Goal: Task Accomplishment & Management: Manage account settings

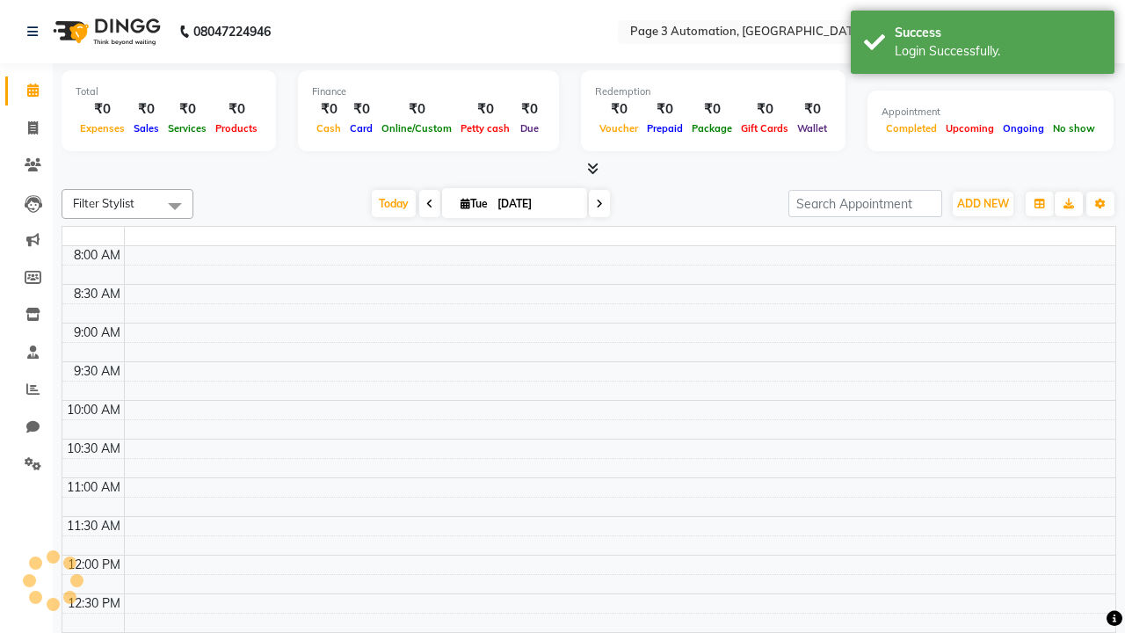
select select "en"
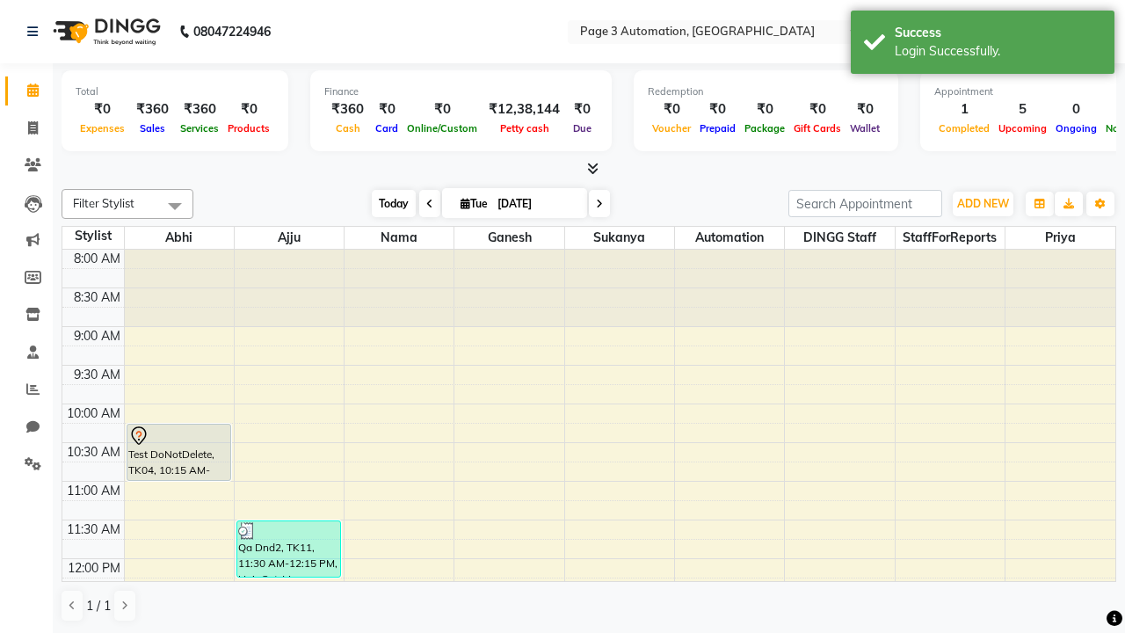
click at [385, 203] on span "Today" at bounding box center [394, 203] width 44 height 27
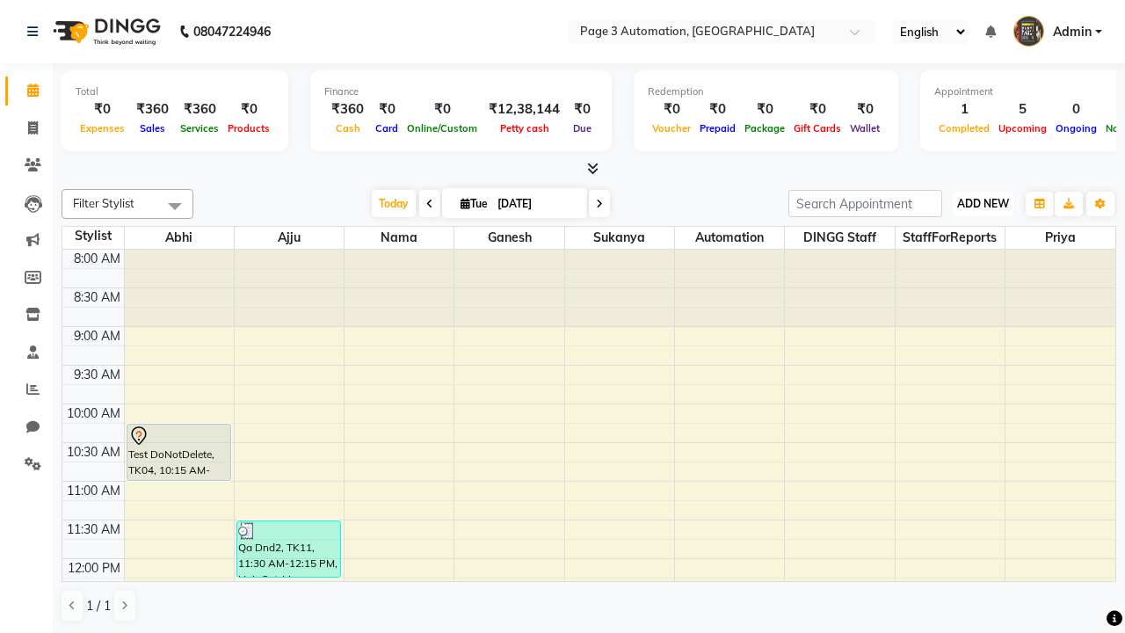
click at [982, 203] on span "ADD NEW" at bounding box center [983, 203] width 52 height 13
click at [0, 0] on button "Add Appointment" at bounding box center [0, 0] width 0 height 0
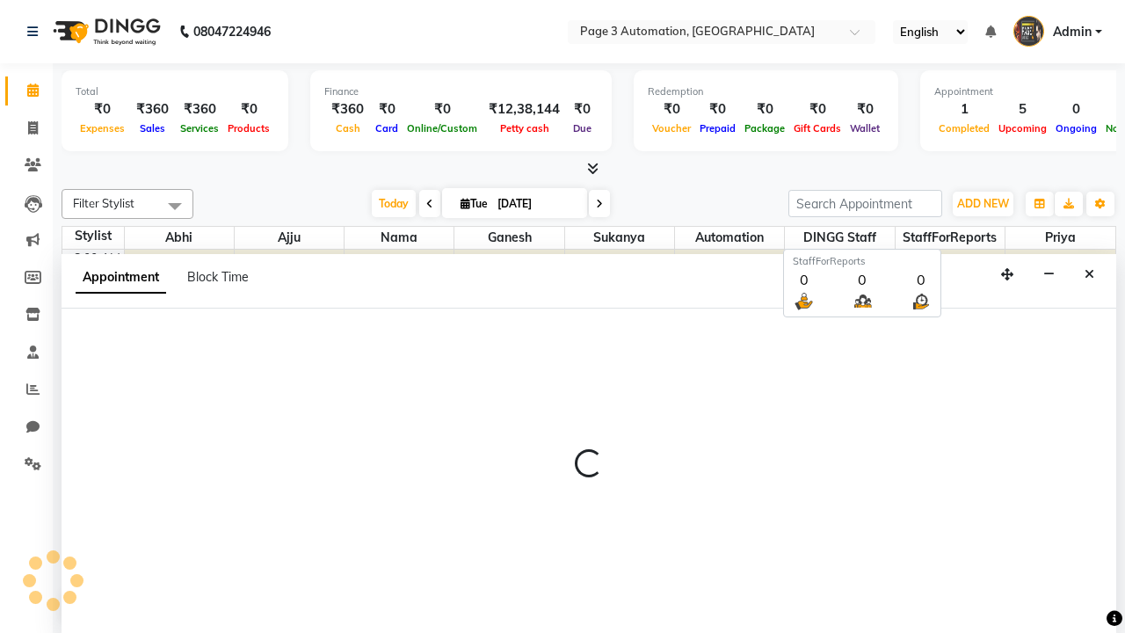
select select "tentative"
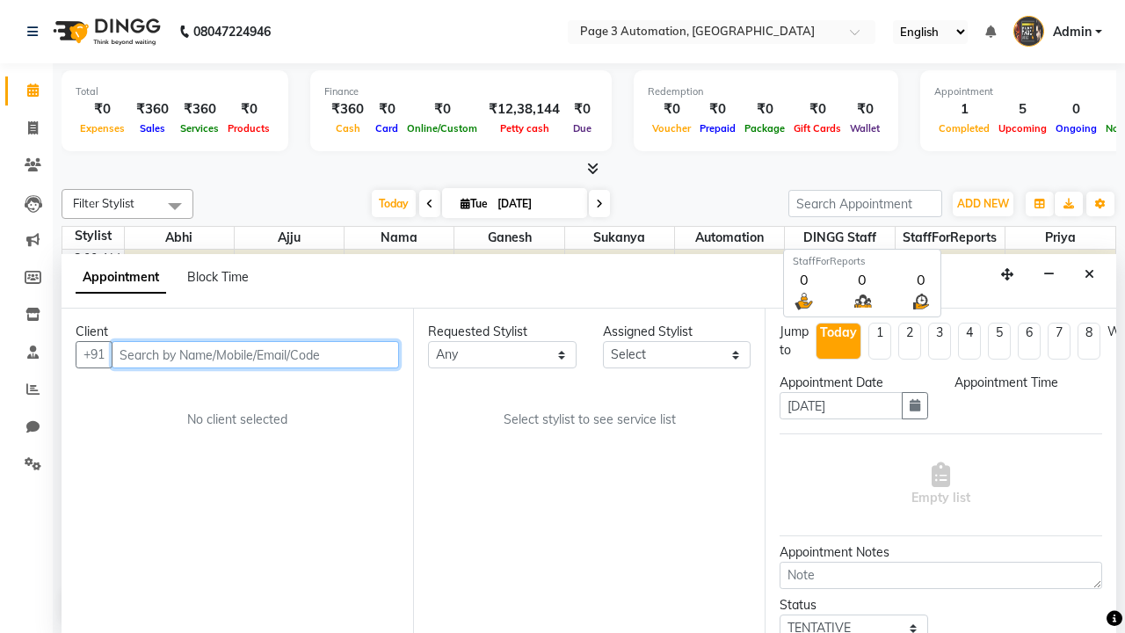
select select "540"
type input "8192346578"
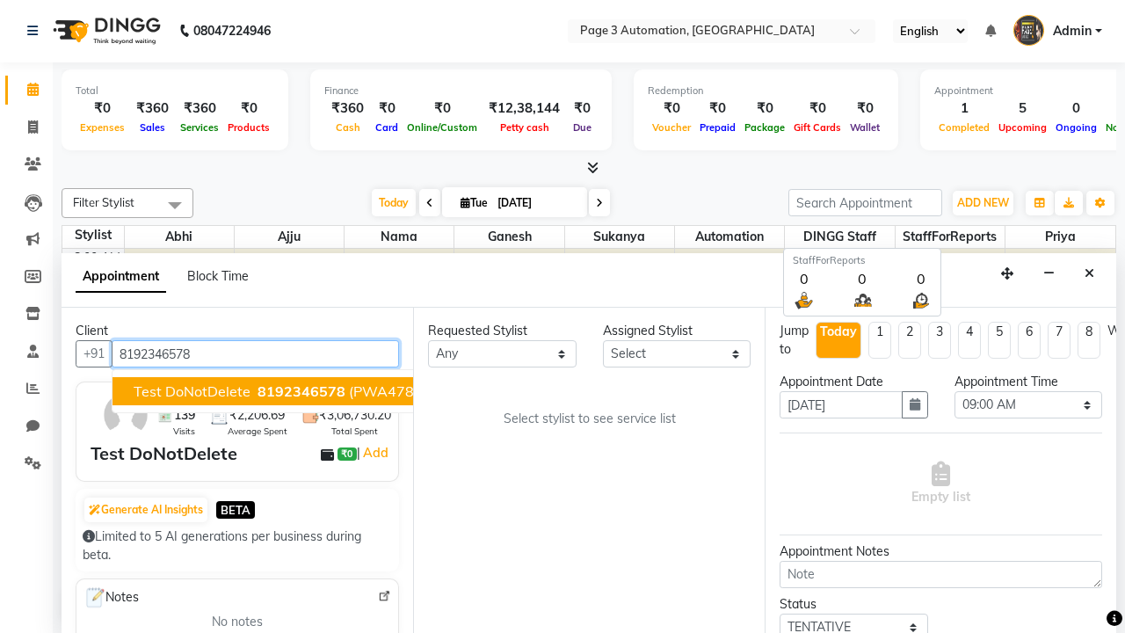
click at [257, 391] on span "8192346578" at bounding box center [301, 391] width 88 height 18
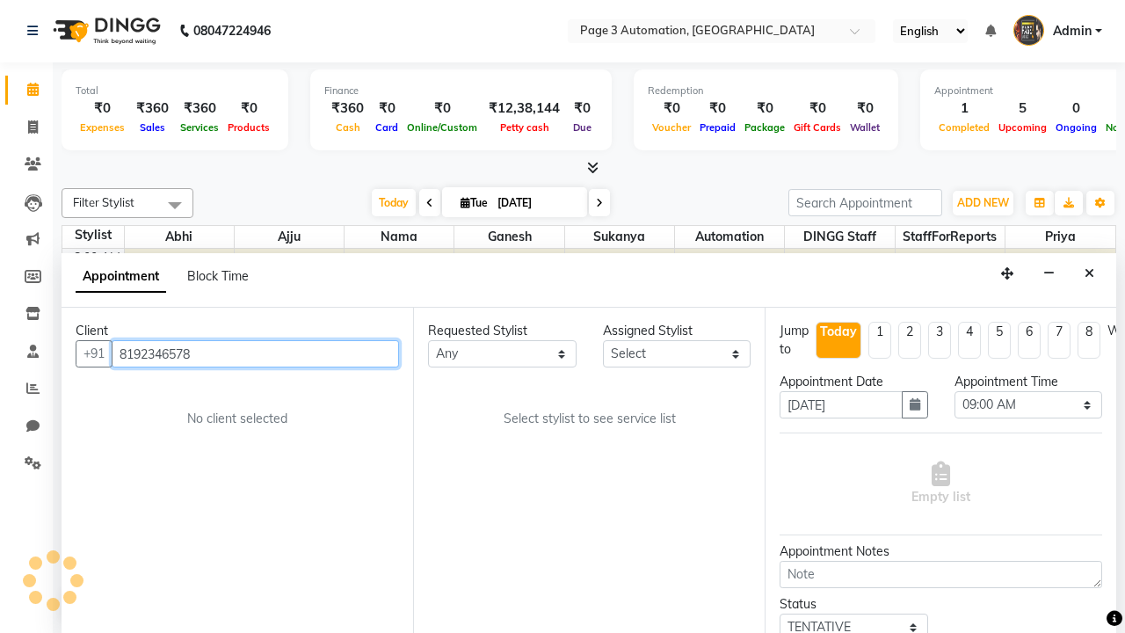
scroll to position [0, 0]
select select "711"
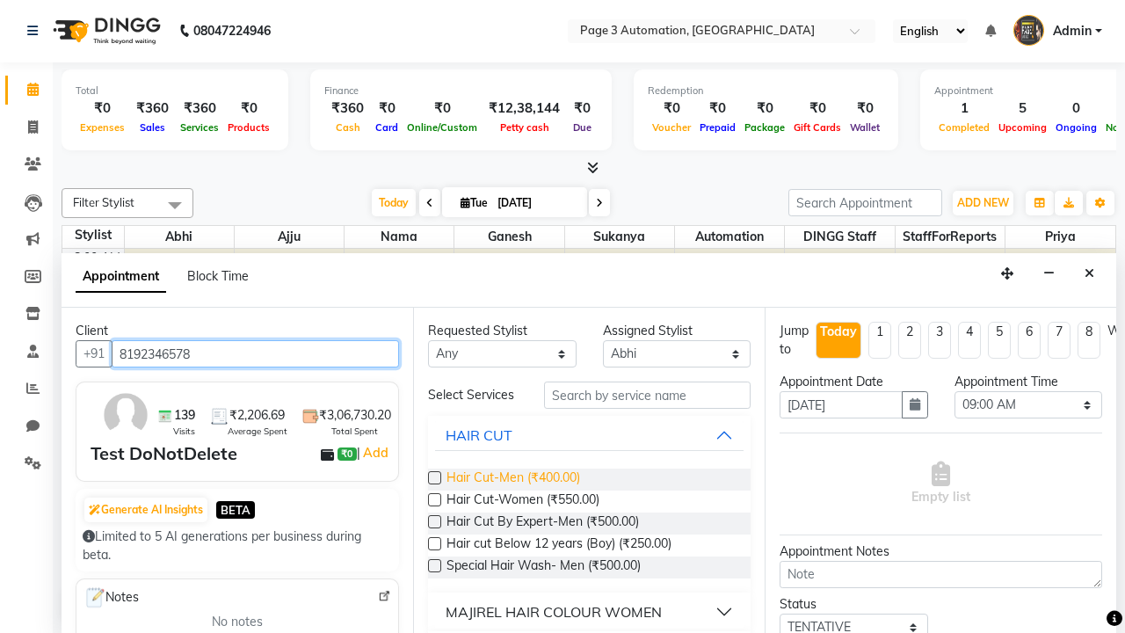
type input "8192346578"
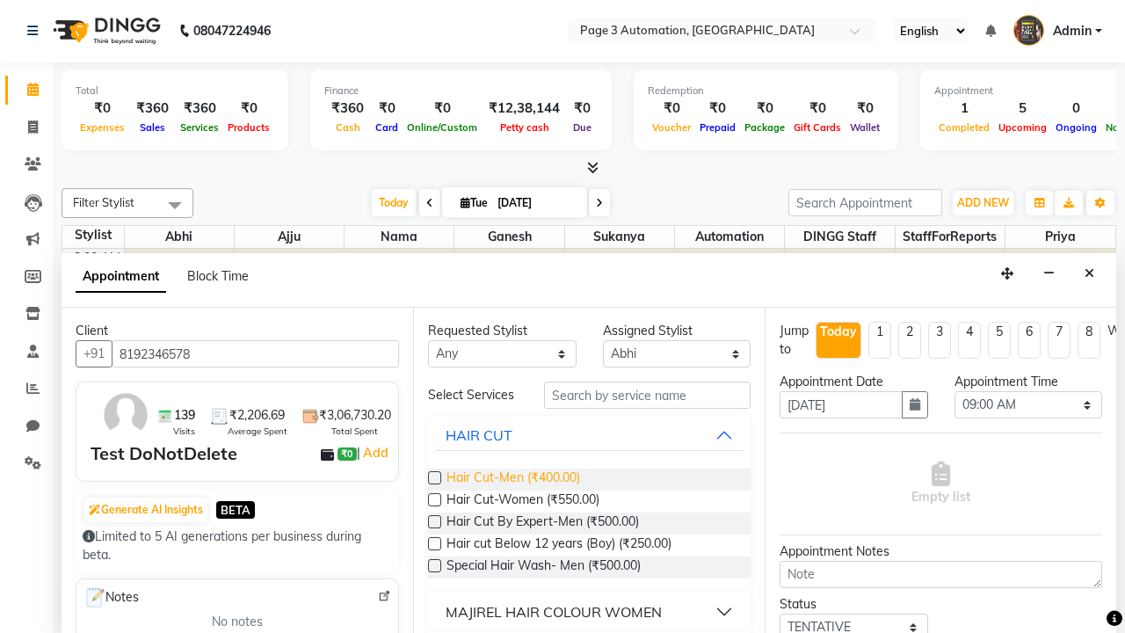
click at [512, 479] on span "Hair Cut-Men (₹400.00)" at bounding box center [513, 479] width 134 height 22
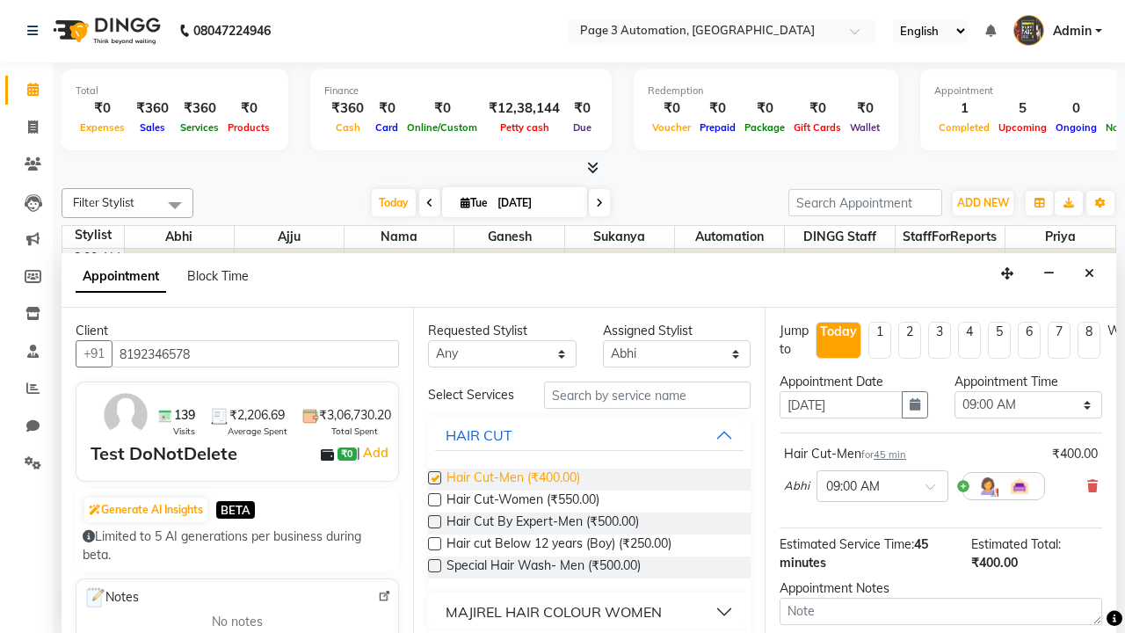
checkbox input "false"
select select "900"
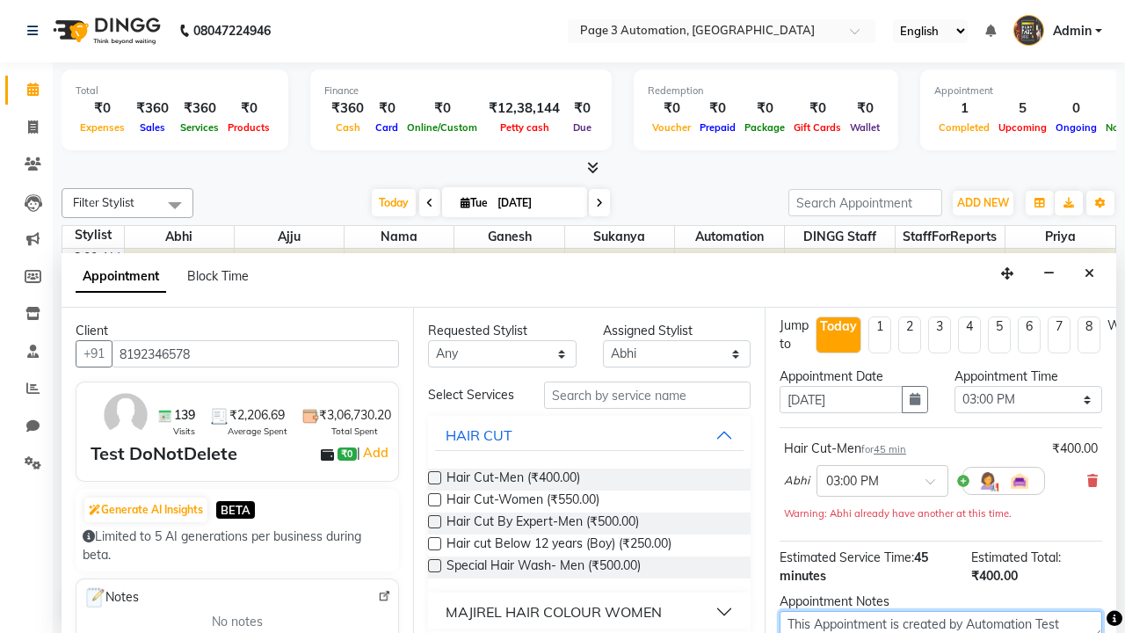
type textarea "This Appointment is created by Automation Test"
checkbox input "false"
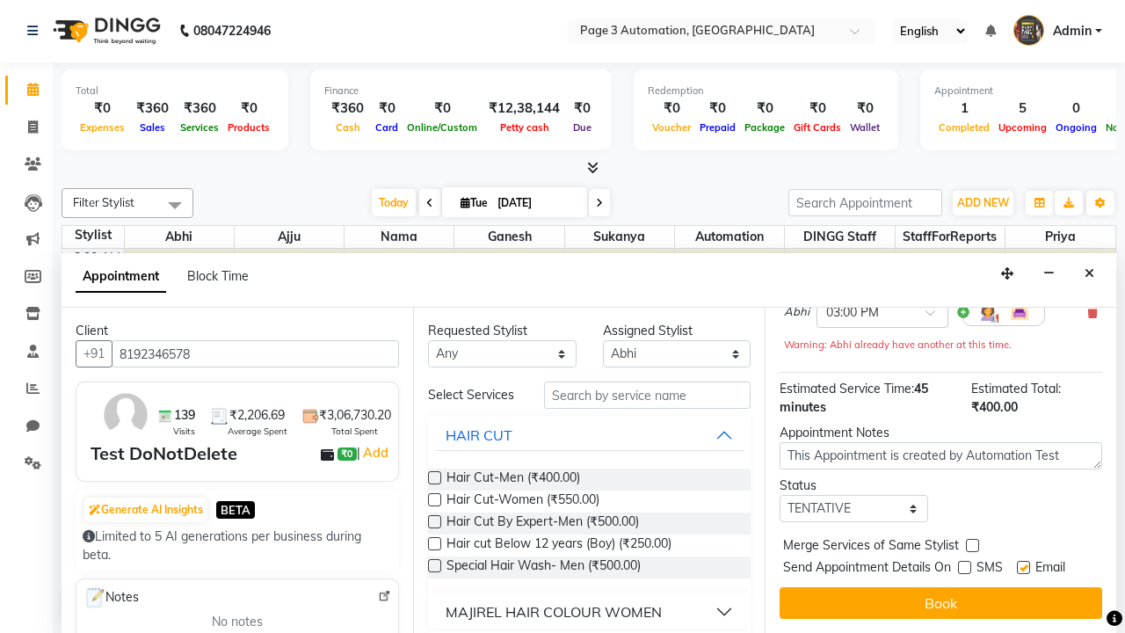
click at [1023, 567] on label at bounding box center [1023, 567] width 13 height 13
click at [1023, 567] on input "checkbox" at bounding box center [1022, 568] width 11 height 11
checkbox input "false"
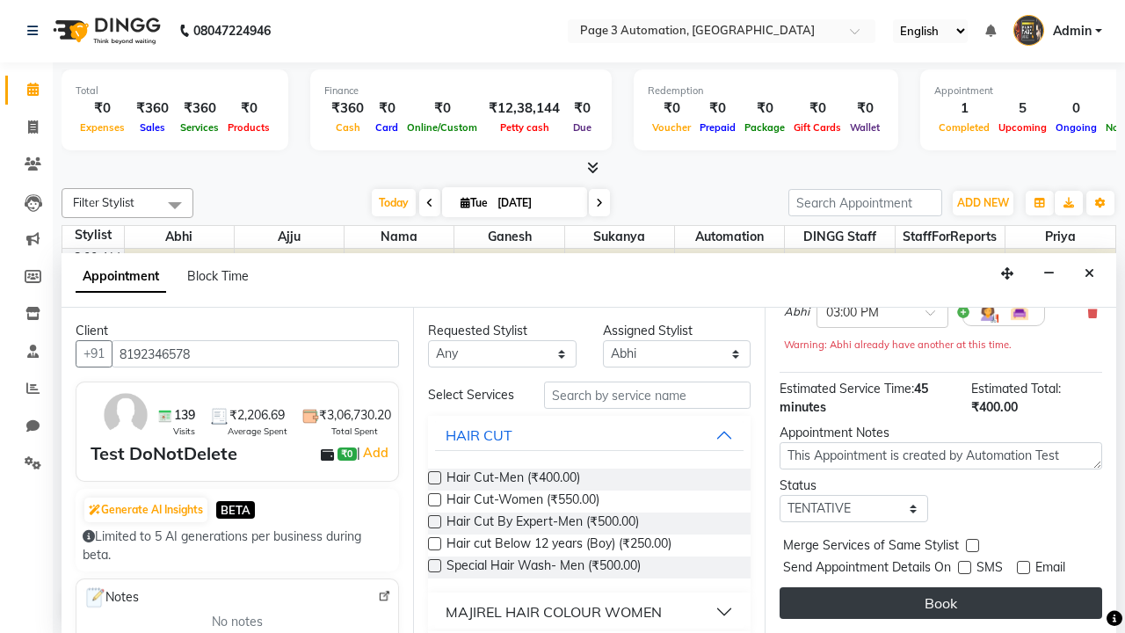
click at [940, 603] on button "Book" at bounding box center [940, 603] width 322 height 32
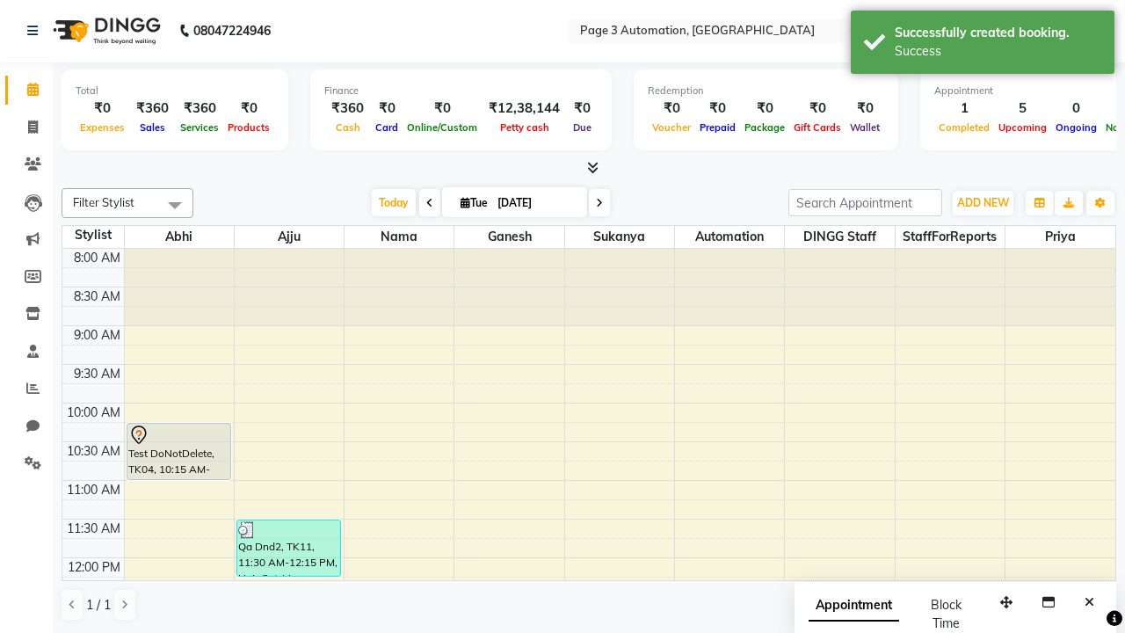
scroll to position [0, 0]
click at [982, 45] on div "Success" at bounding box center [997, 51] width 206 height 18
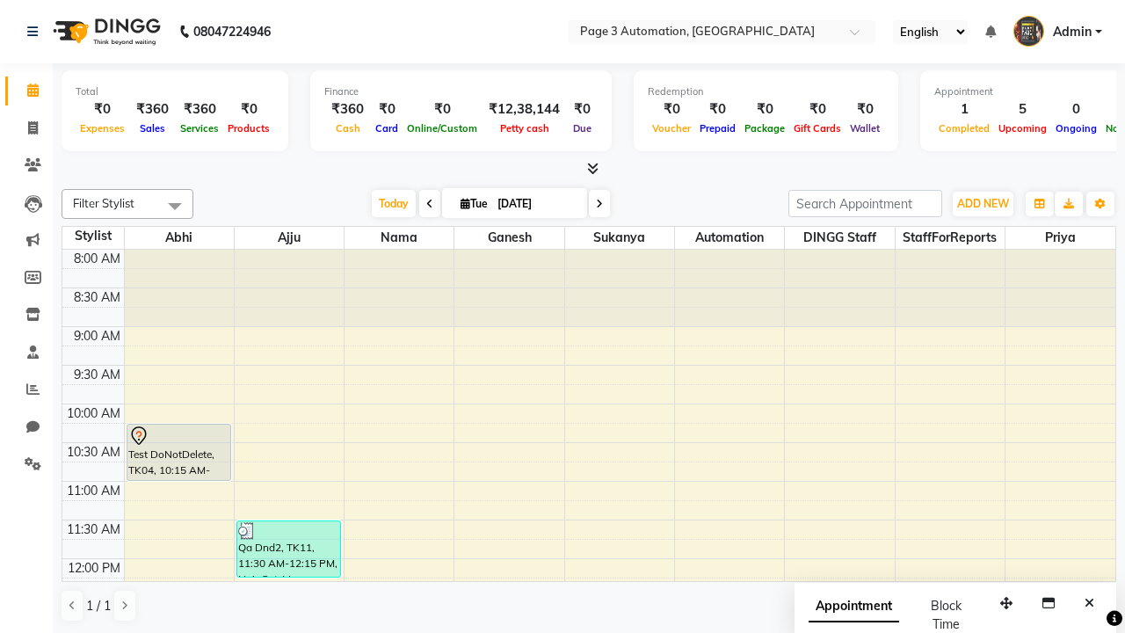
click at [175, 206] on span at bounding box center [174, 205] width 35 height 33
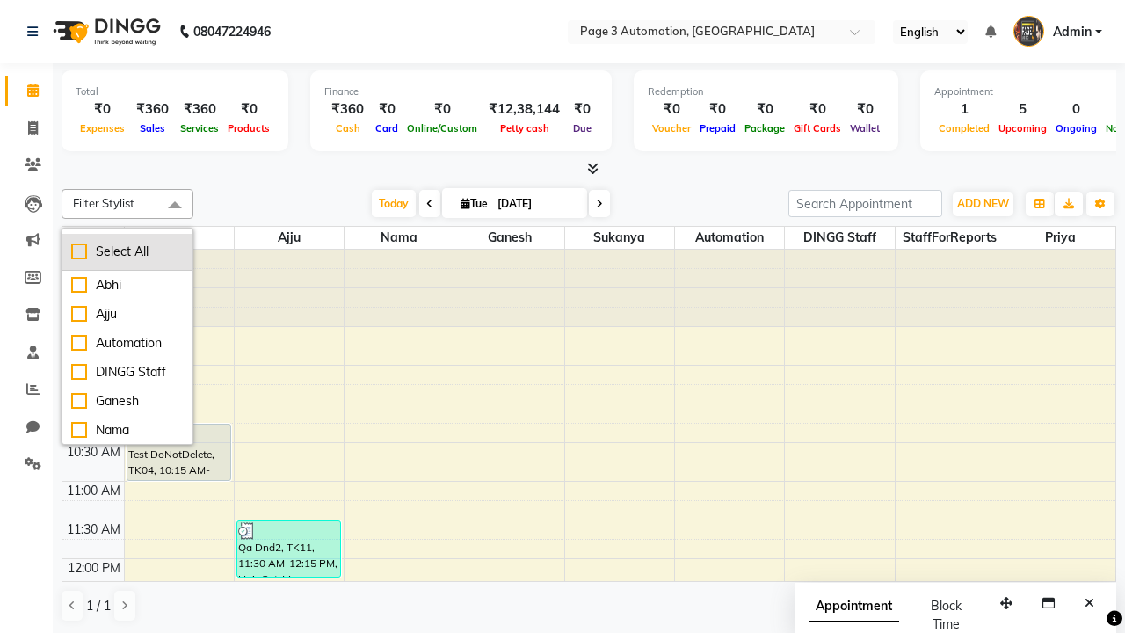
click at [127, 251] on div "Select All" at bounding box center [127, 251] width 112 height 18
checkbox input "true"
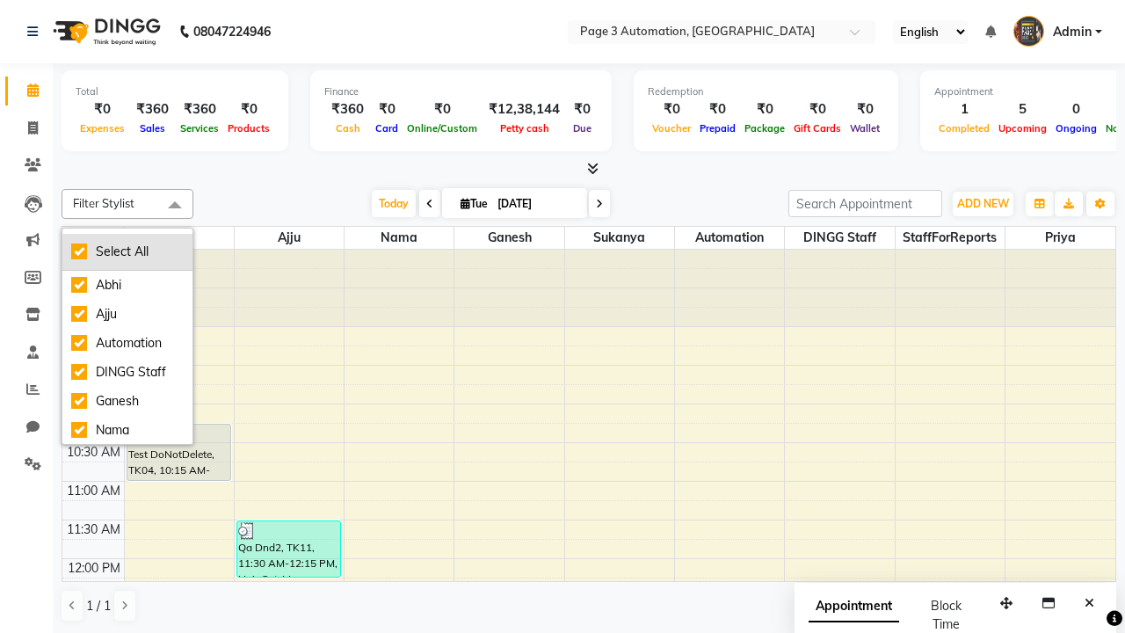
checkbox input "true"
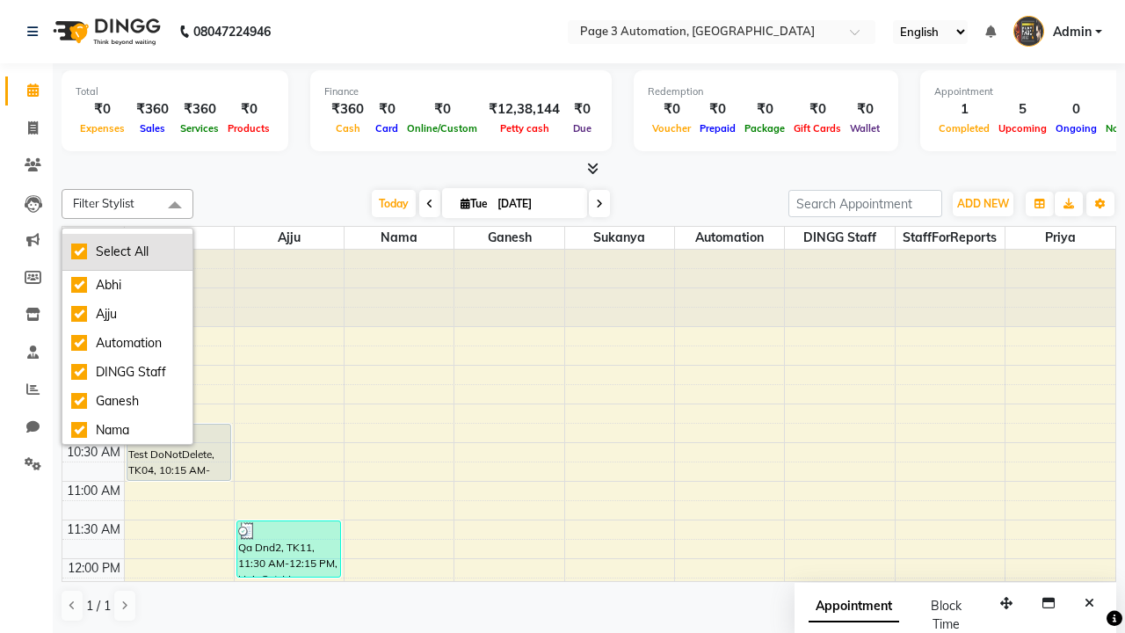
checkbox input "true"
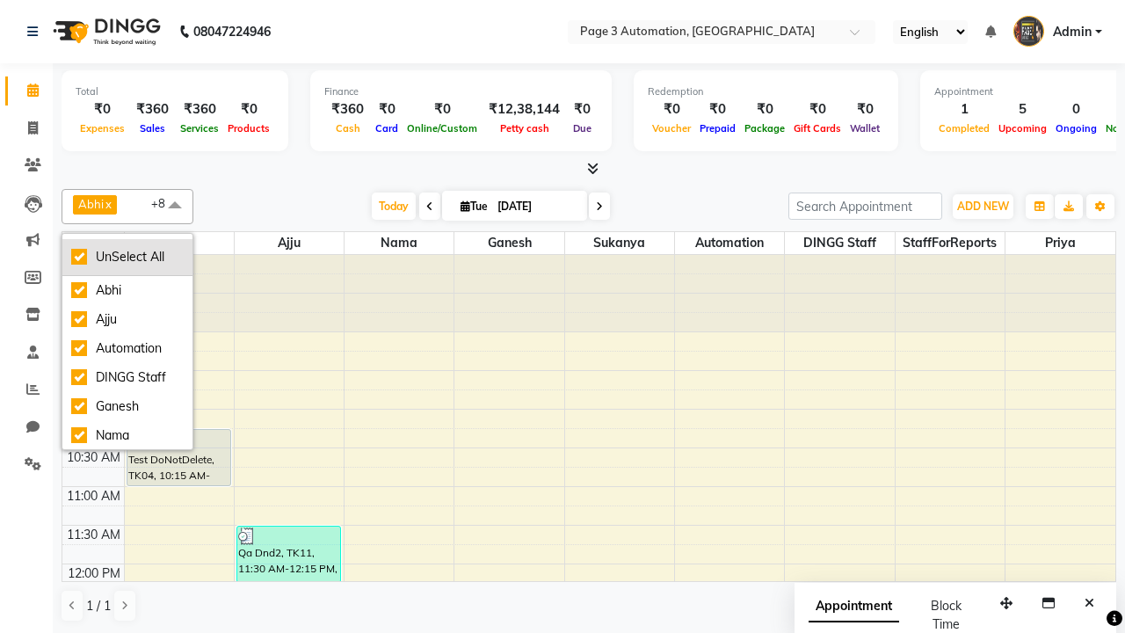
click at [127, 257] on div "UnSelect All" at bounding box center [127, 257] width 112 height 18
checkbox input "false"
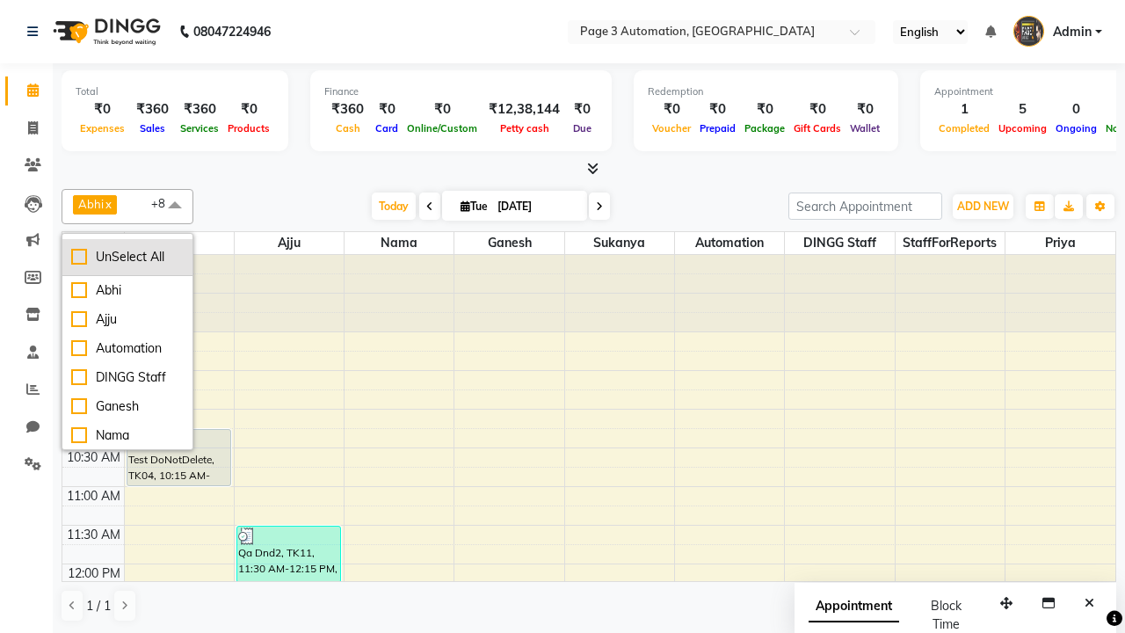
checkbox input "false"
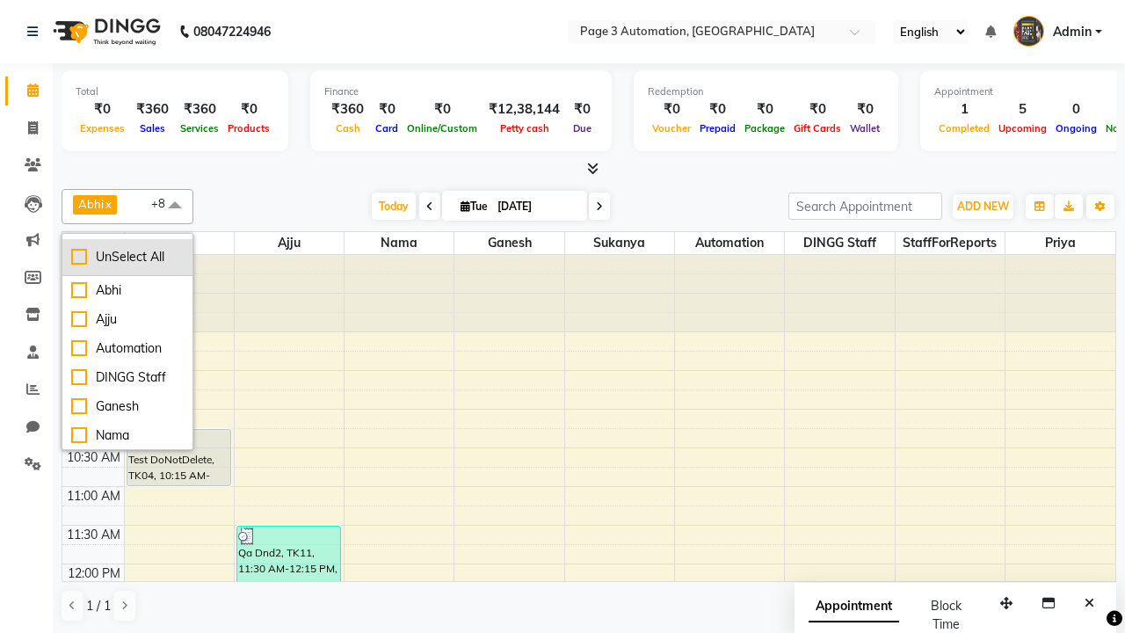
checkbox input "false"
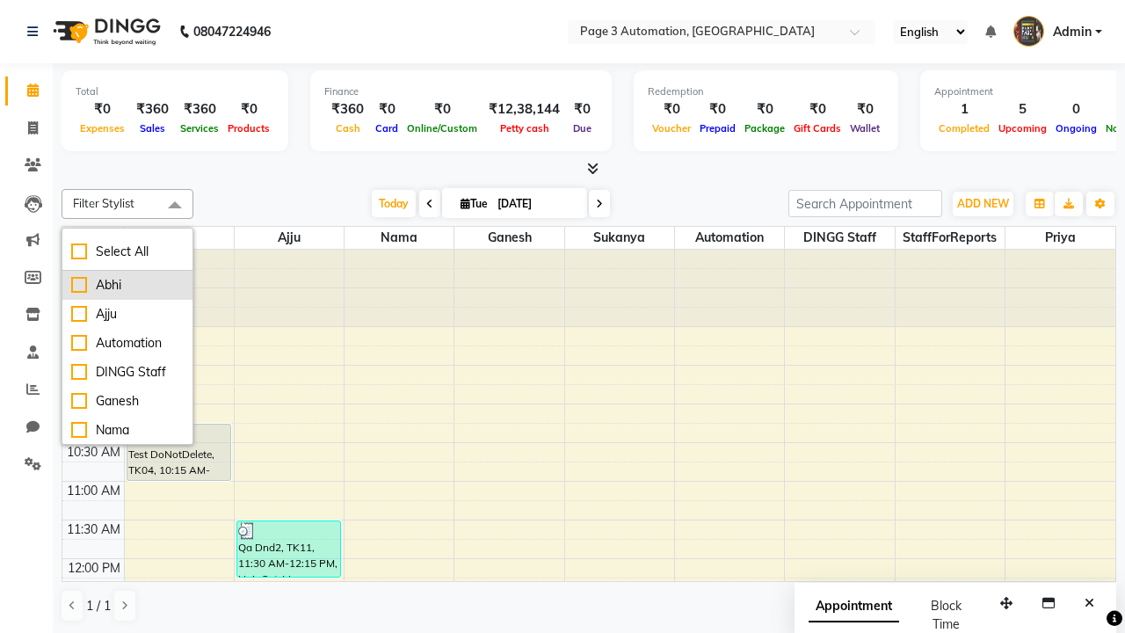
click at [127, 285] on div "Abhi" at bounding box center [127, 285] width 112 height 18
checkbox input "true"
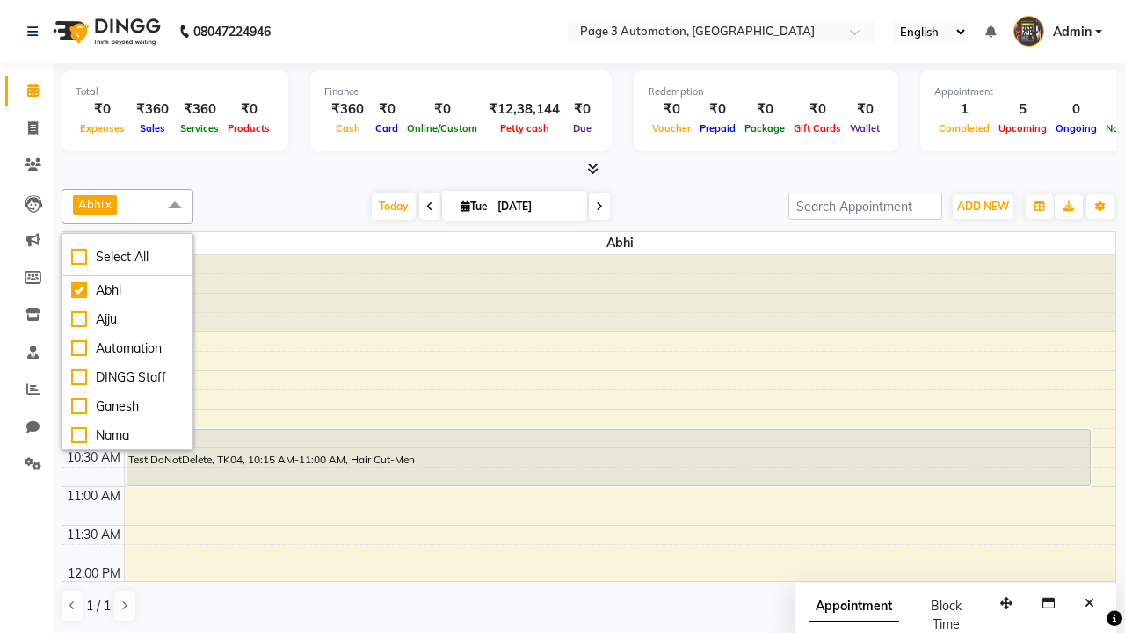
click at [175, 206] on span at bounding box center [174, 205] width 35 height 33
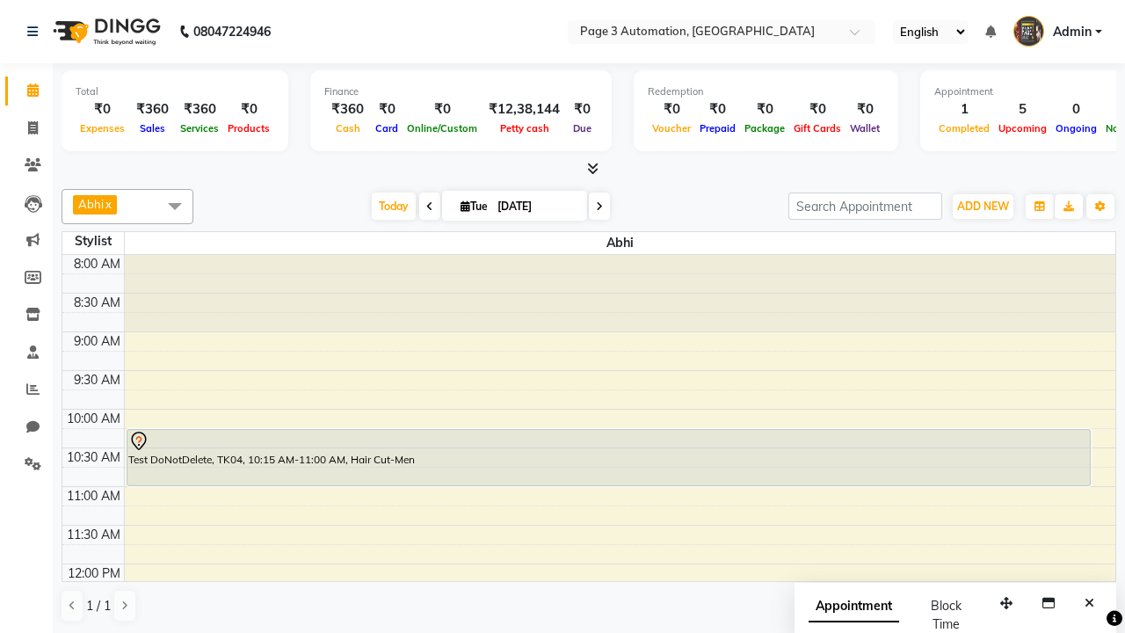
select select "7"
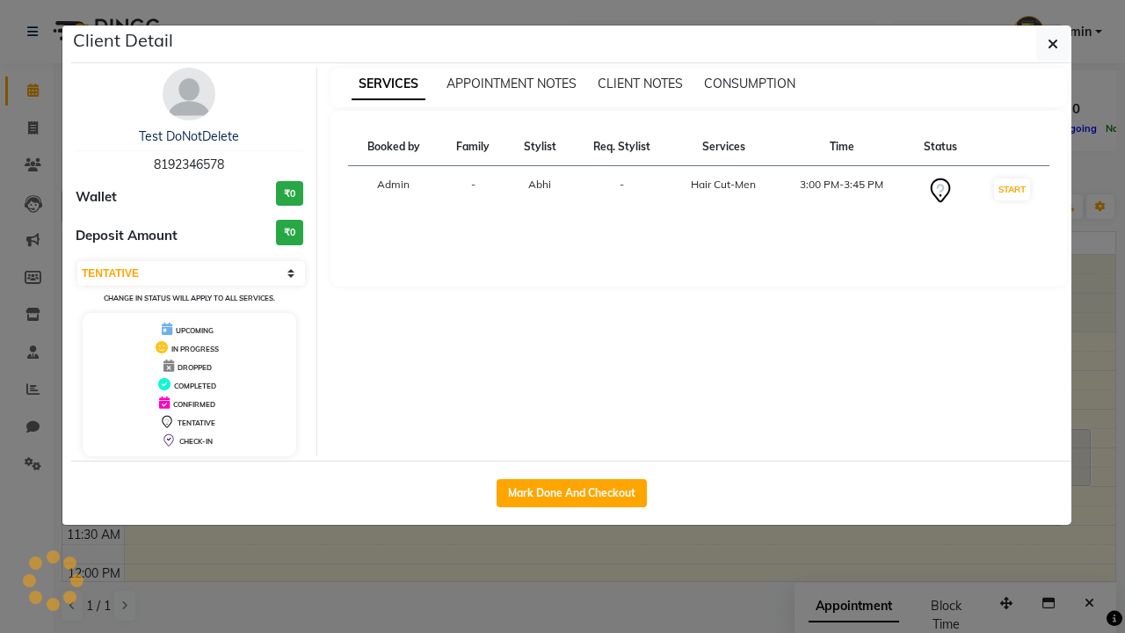
scroll to position [407, 0]
click at [571, 492] on button "Mark Done And Checkout" at bounding box center [571, 493] width 150 height 28
select select "2774"
select select "service"
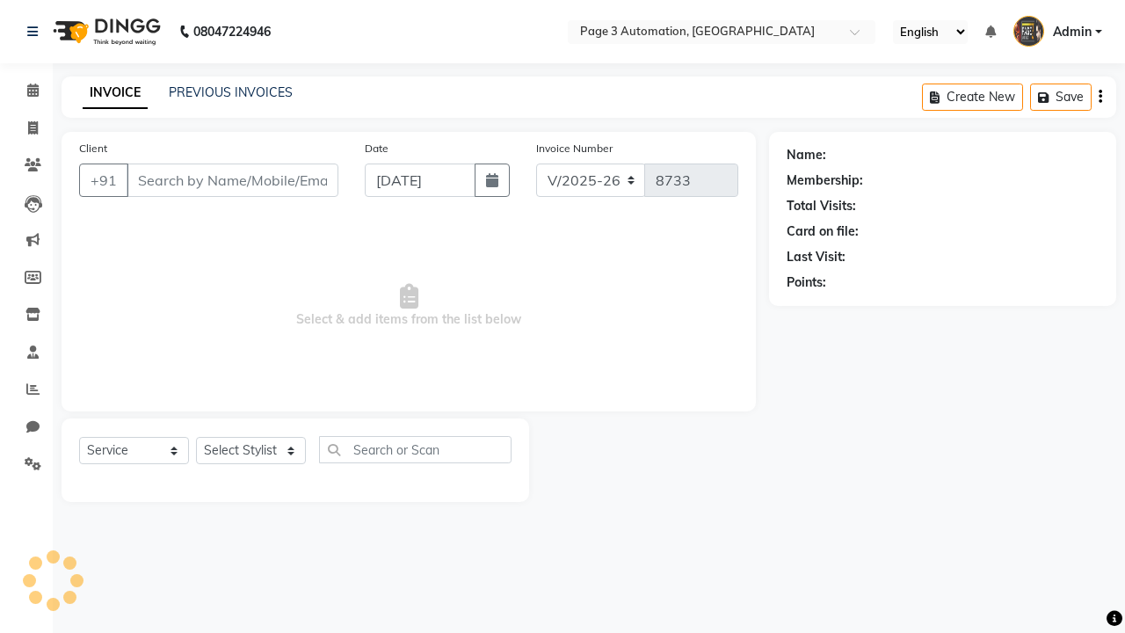
type input "8192346578"
select select "711"
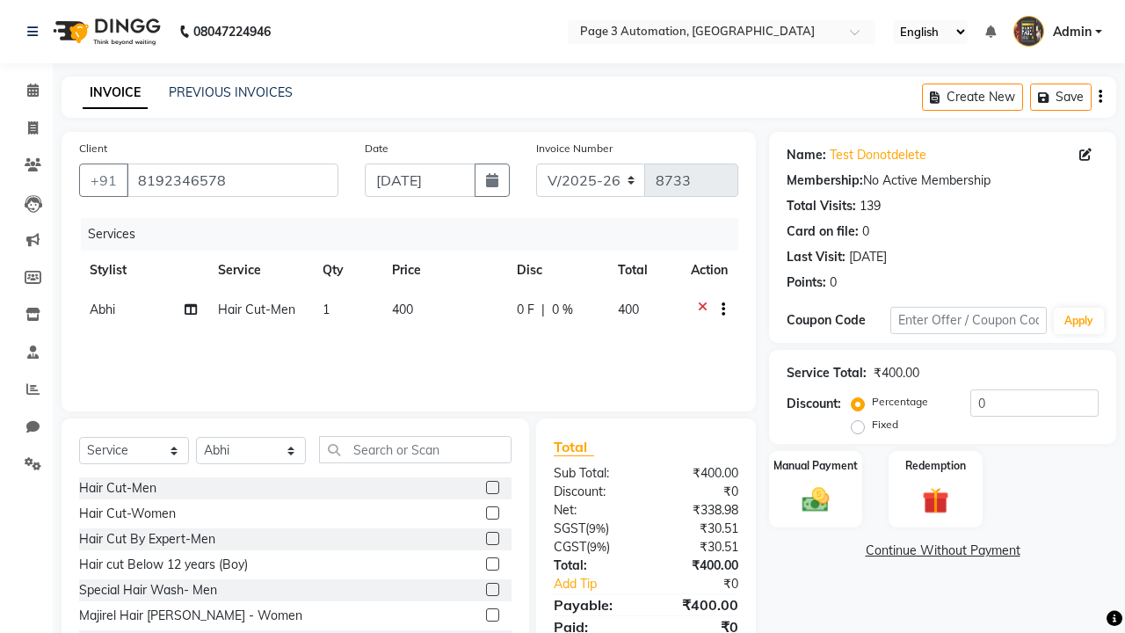
click at [102, 309] on span "Abhi" at bounding box center [102, 309] width 25 height 16
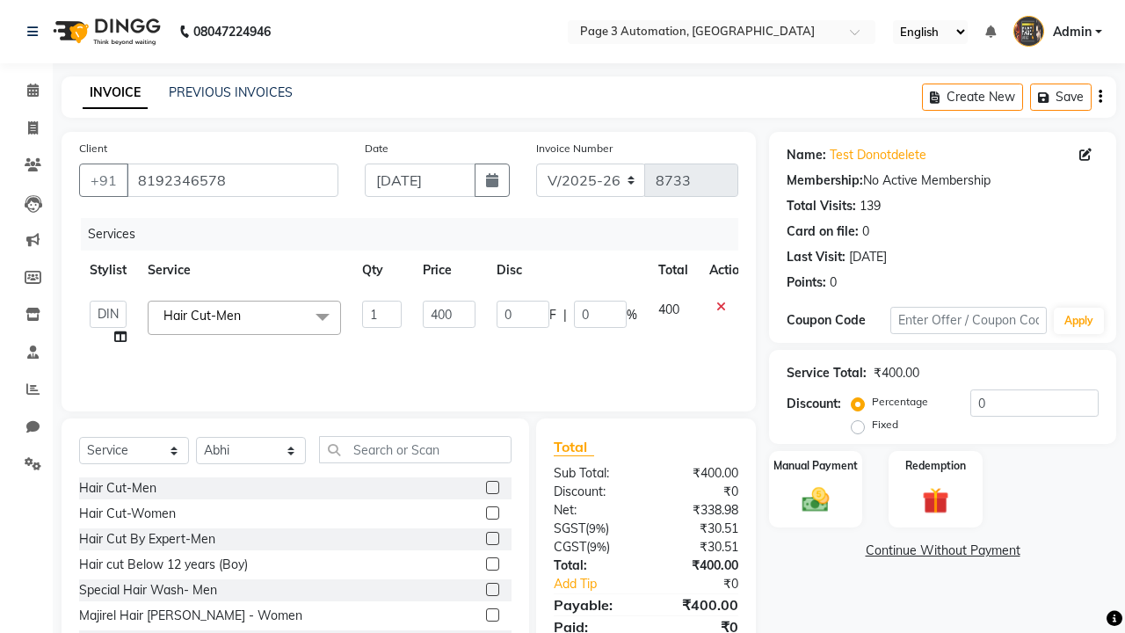
select select "77829"
click at [815, 465] on label "Manual Payment" at bounding box center [815, 464] width 88 height 17
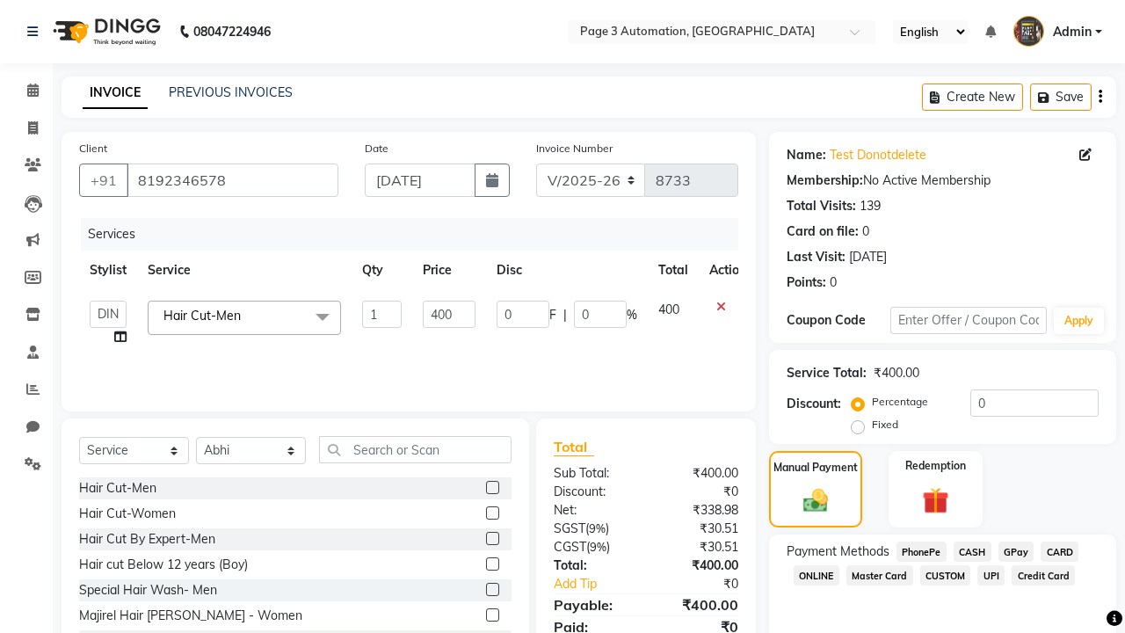
click at [972, 551] on span "CASH" at bounding box center [972, 551] width 38 height 20
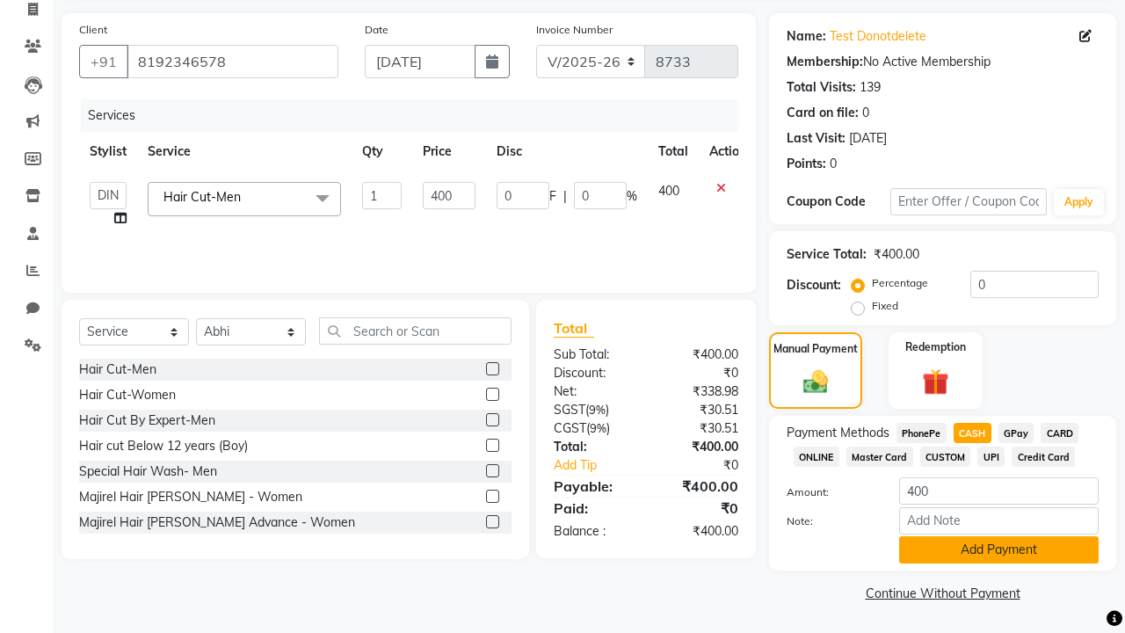
click at [998, 549] on button "Add Payment" at bounding box center [998, 549] width 199 height 27
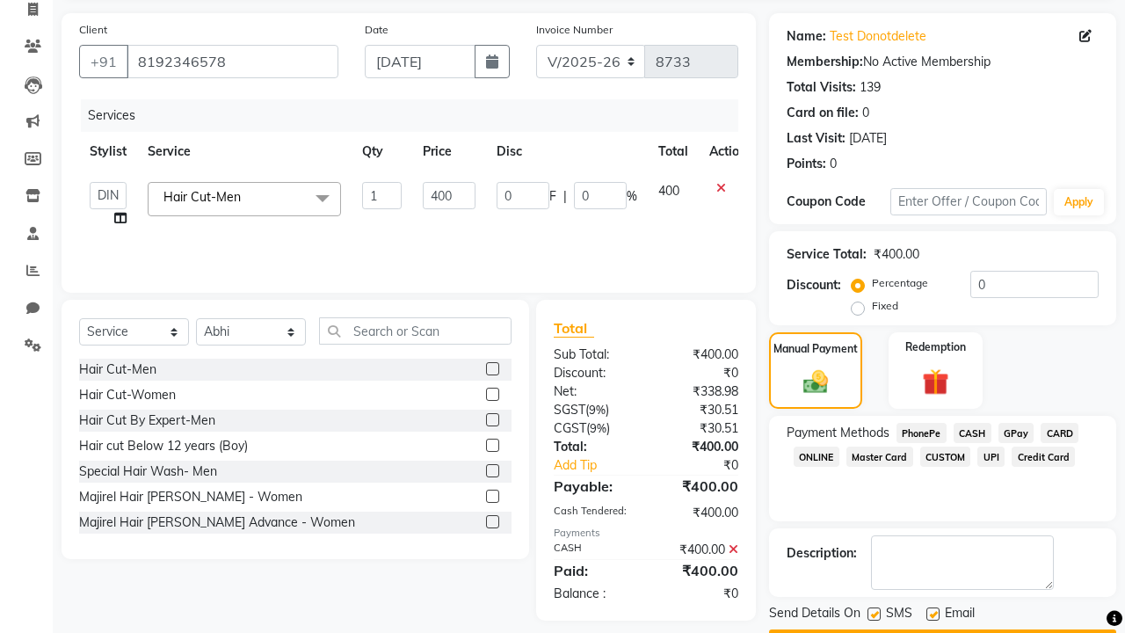
click at [873, 613] on label at bounding box center [873, 613] width 13 height 13
click at [873, 613] on input "checkbox" at bounding box center [872, 614] width 11 height 11
checkbox input "false"
click at [932, 613] on label at bounding box center [932, 613] width 13 height 13
click at [932, 613] on input "checkbox" at bounding box center [931, 614] width 11 height 11
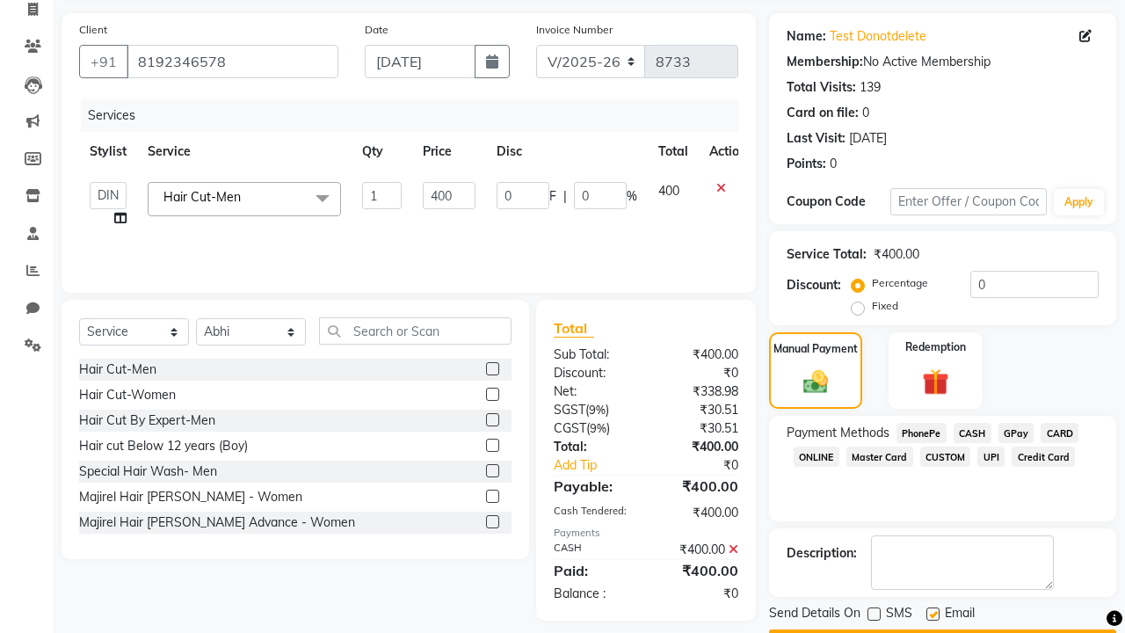
checkbox input "false"
click at [942, 629] on button "Checkout" at bounding box center [942, 642] width 347 height 27
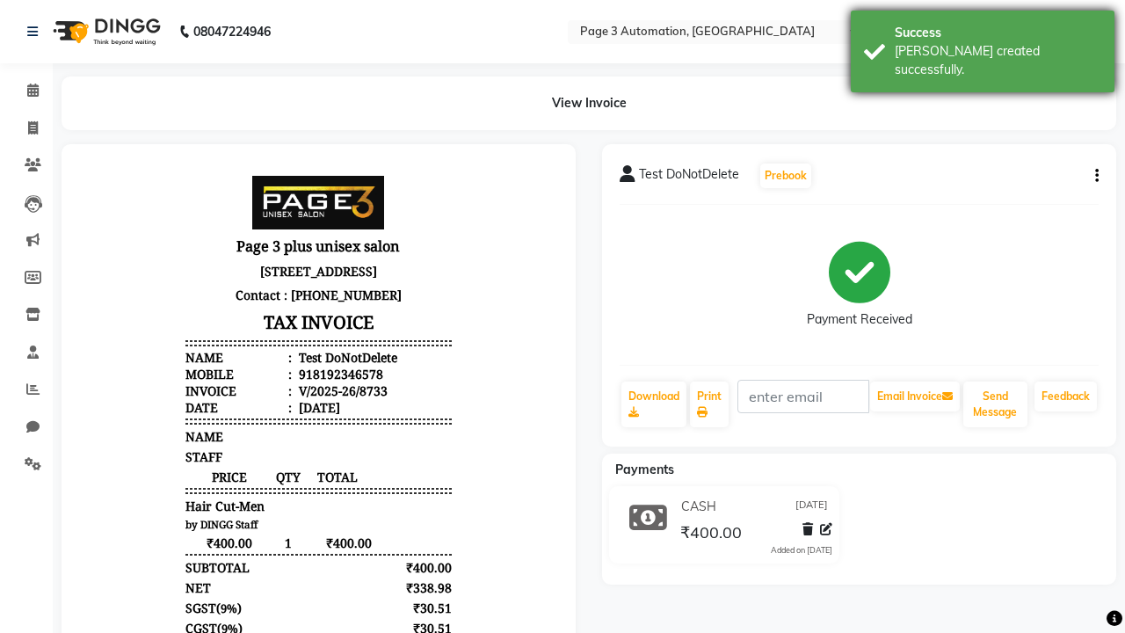
click at [982, 45] on div "[PERSON_NAME] created successfully." at bounding box center [997, 60] width 206 height 37
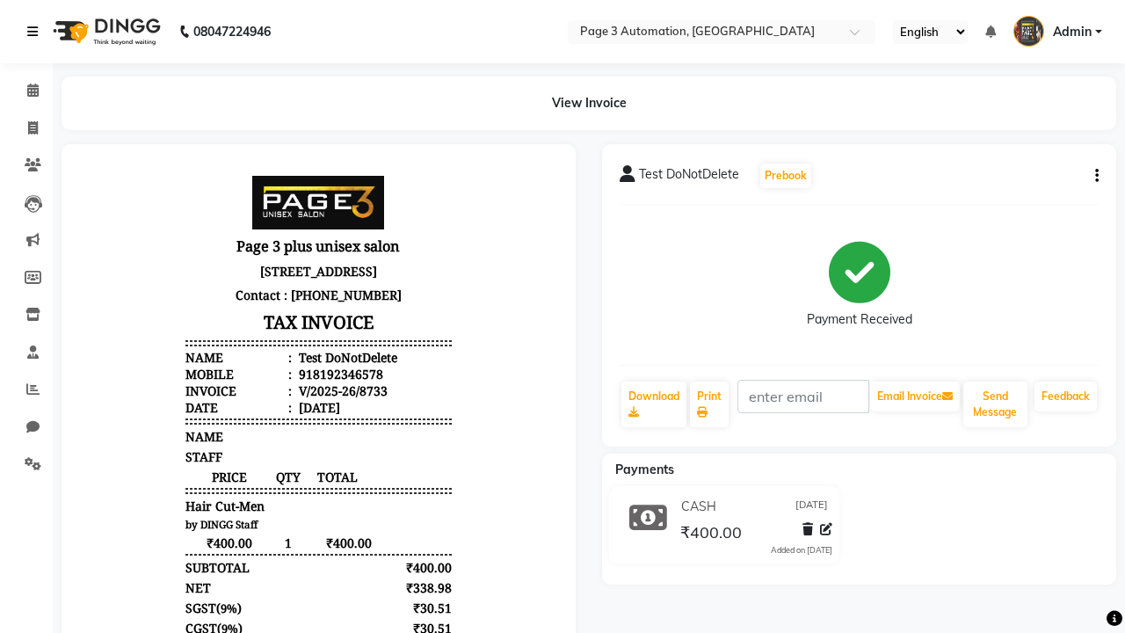
click at [36, 32] on icon at bounding box center [32, 31] width 11 height 12
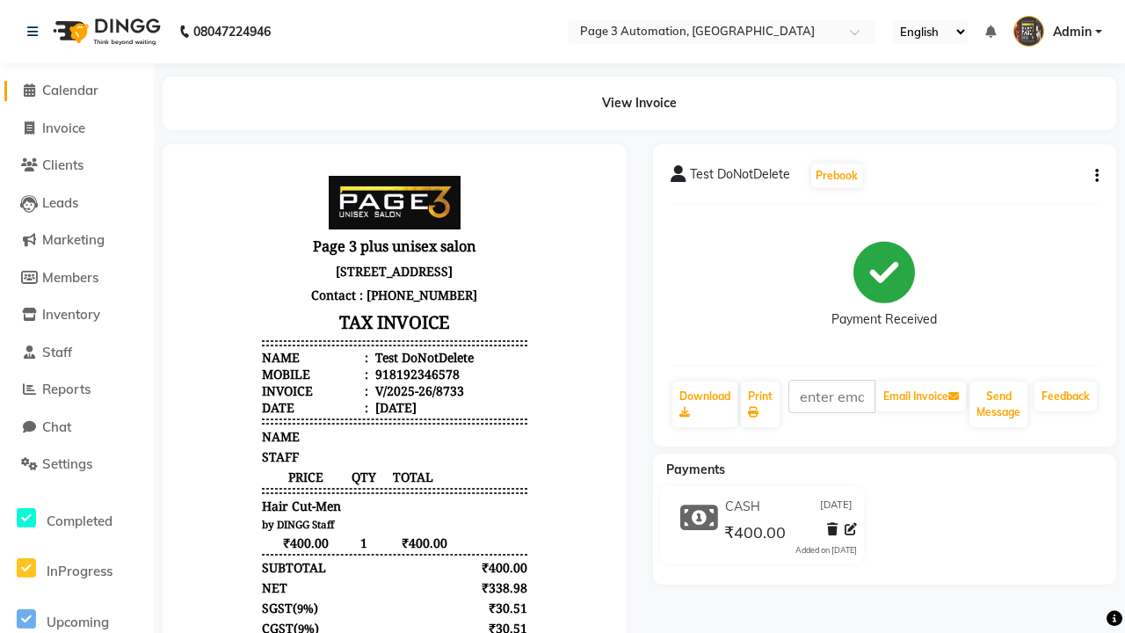
click at [76, 90] on span "Calendar" at bounding box center [70, 90] width 56 height 17
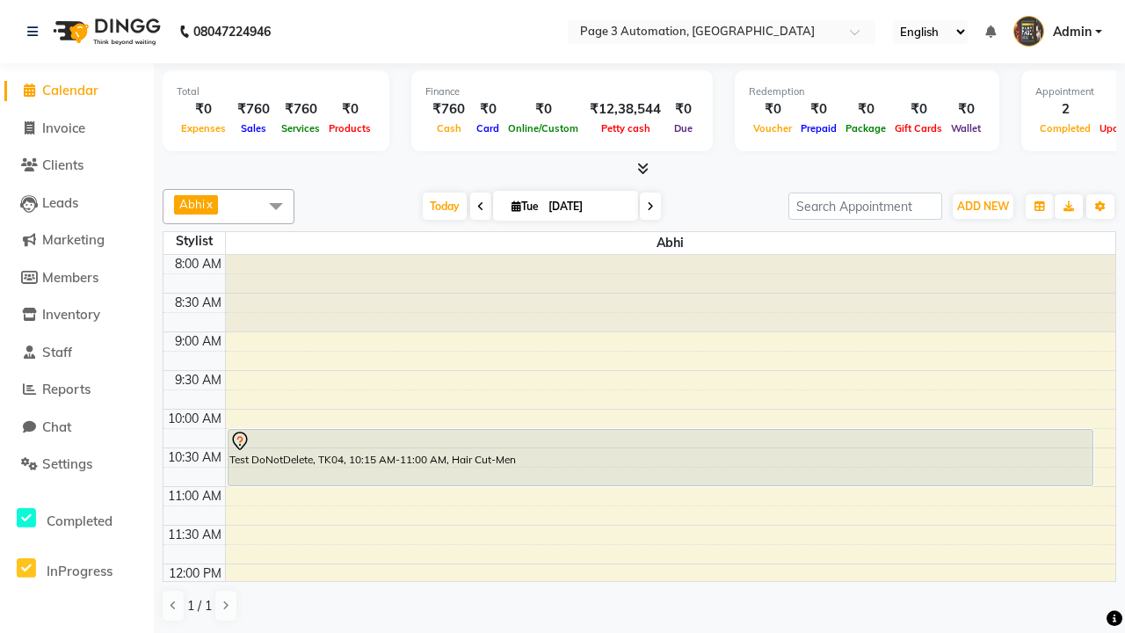
click at [276, 206] on span at bounding box center [275, 205] width 35 height 33
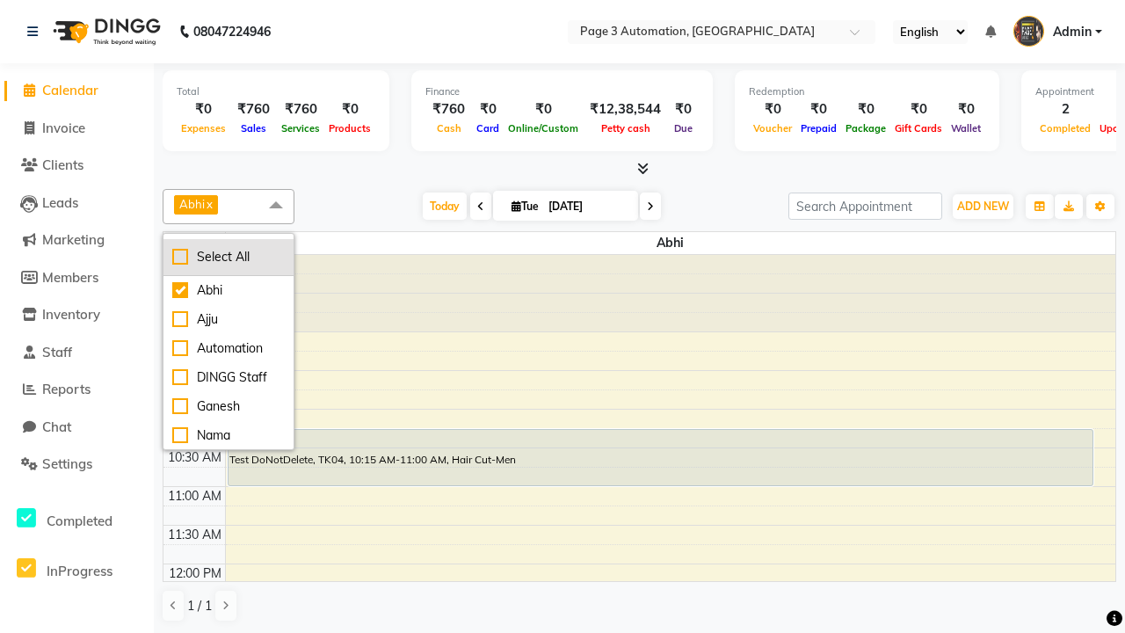
click at [228, 257] on div "Select All" at bounding box center [228, 257] width 112 height 18
checkbox input "true"
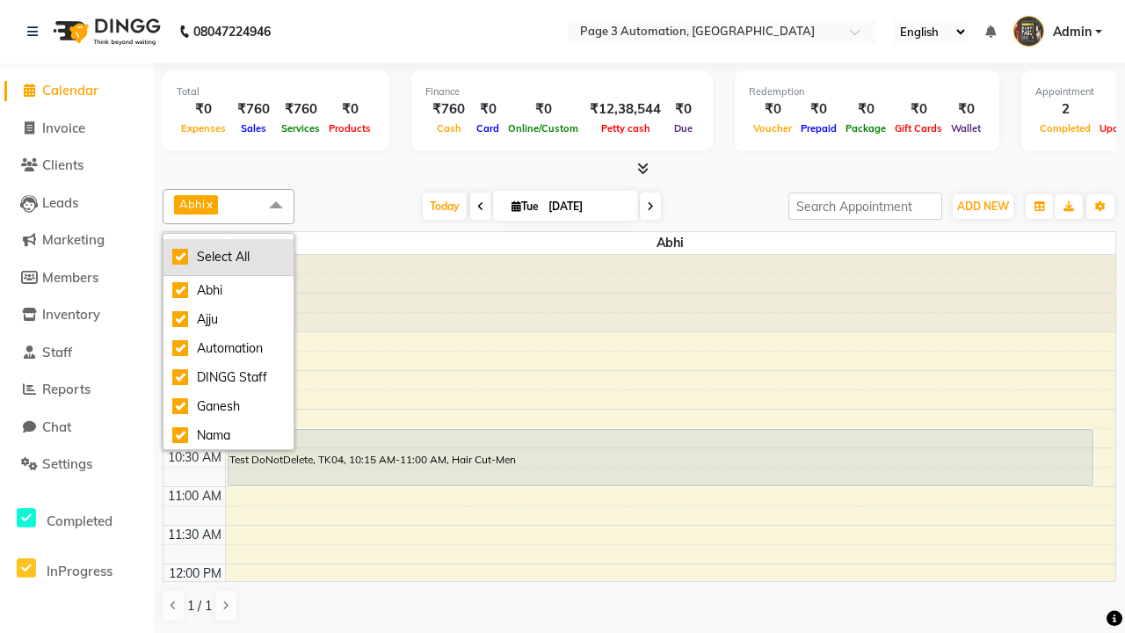
checkbox input "true"
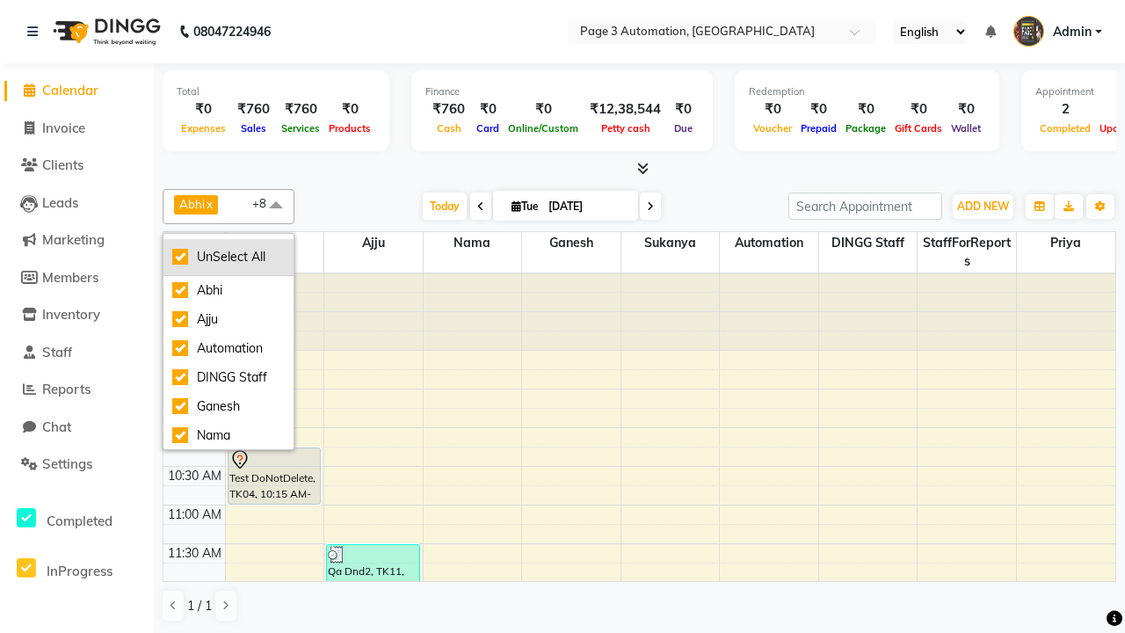
click at [228, 257] on div "UnSelect All" at bounding box center [228, 257] width 112 height 18
checkbox input "false"
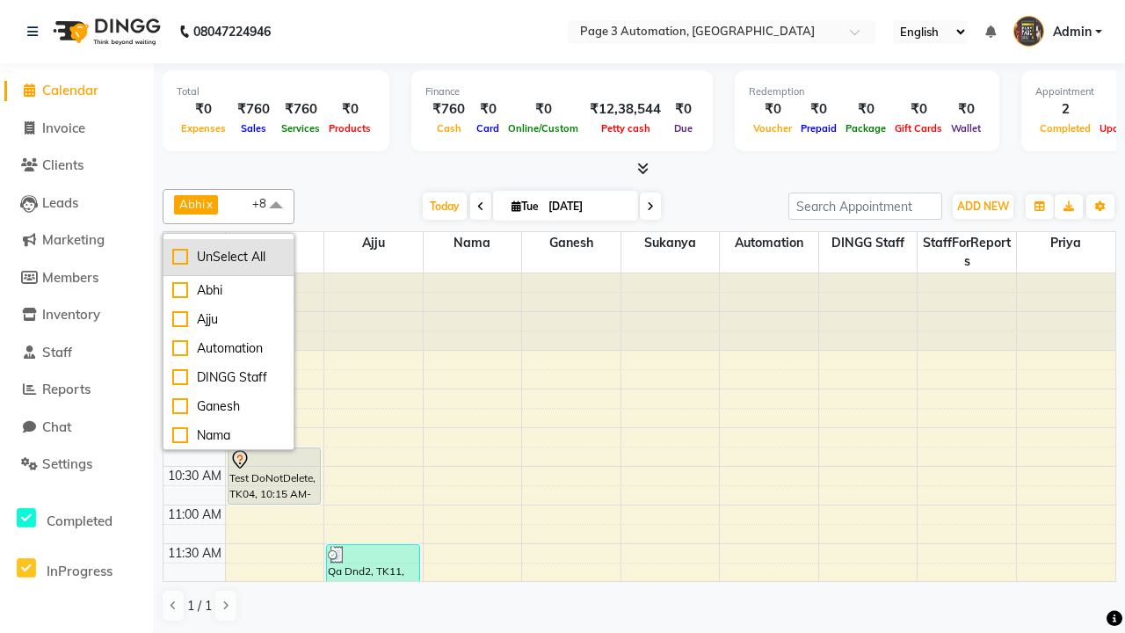
checkbox input "false"
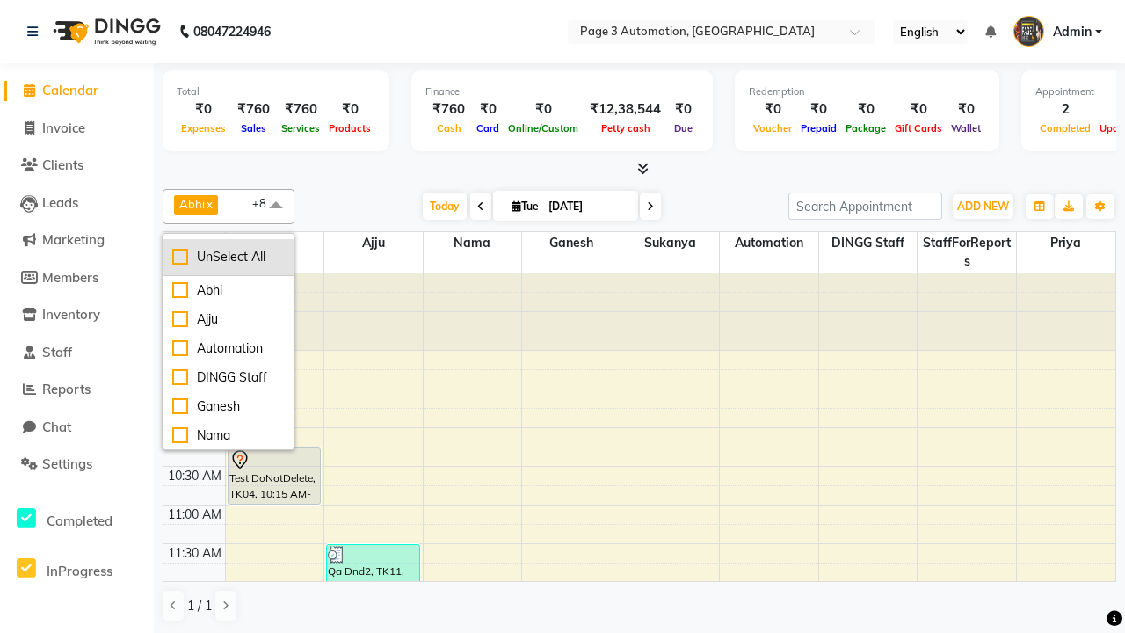
checkbox input "false"
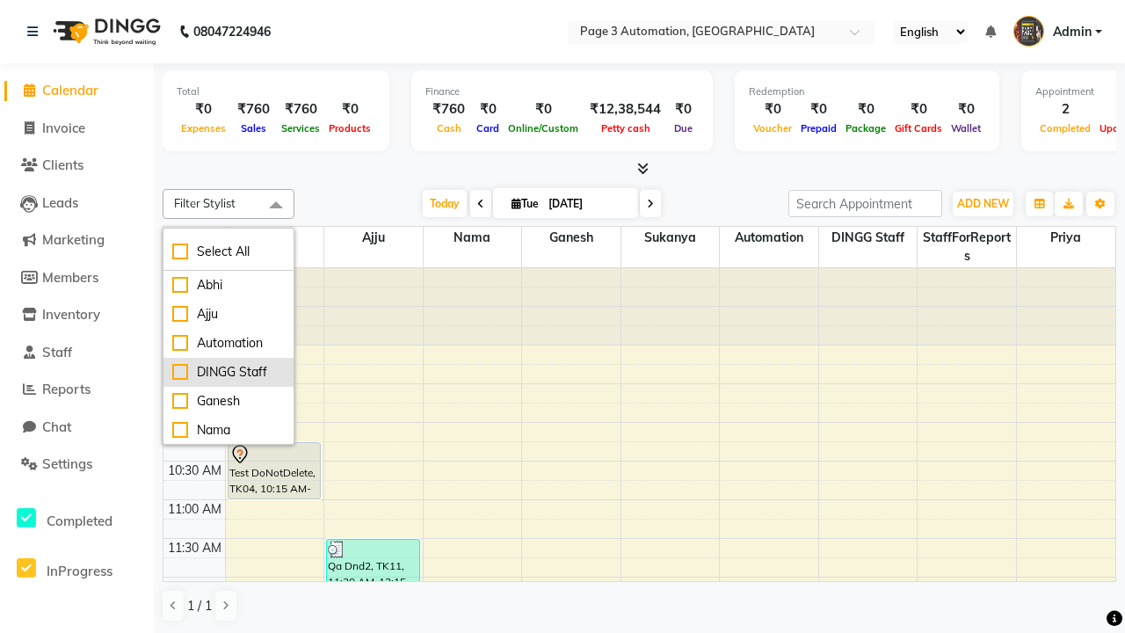
click at [228, 372] on div "DINGG Staff" at bounding box center [228, 372] width 112 height 18
checkbox input "true"
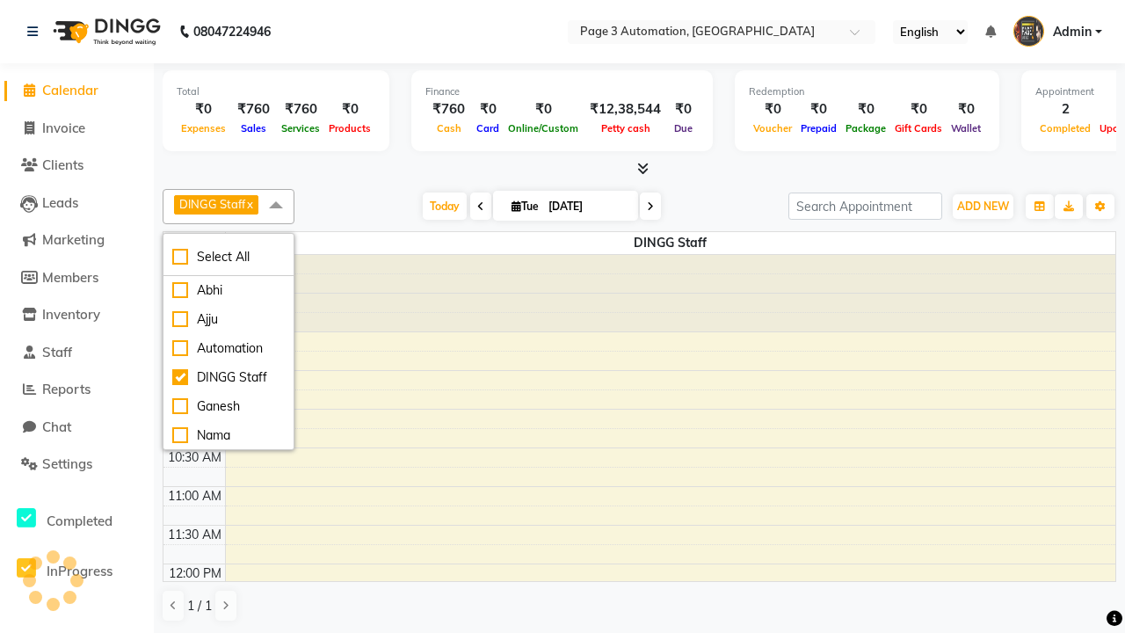
click at [276, 206] on span at bounding box center [275, 205] width 35 height 33
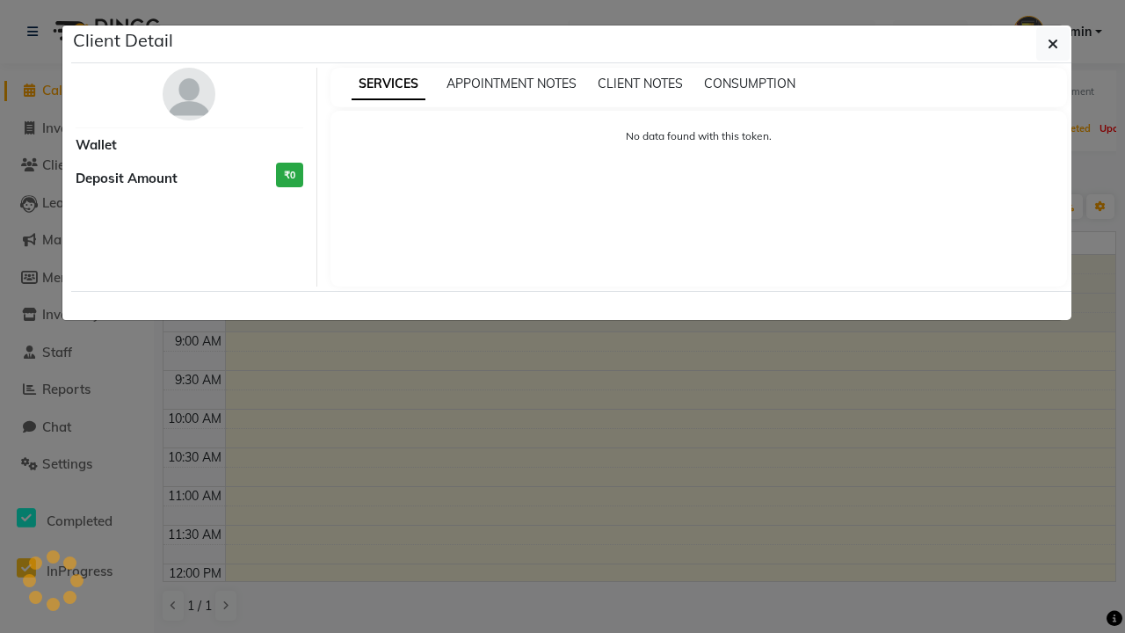
select select "3"
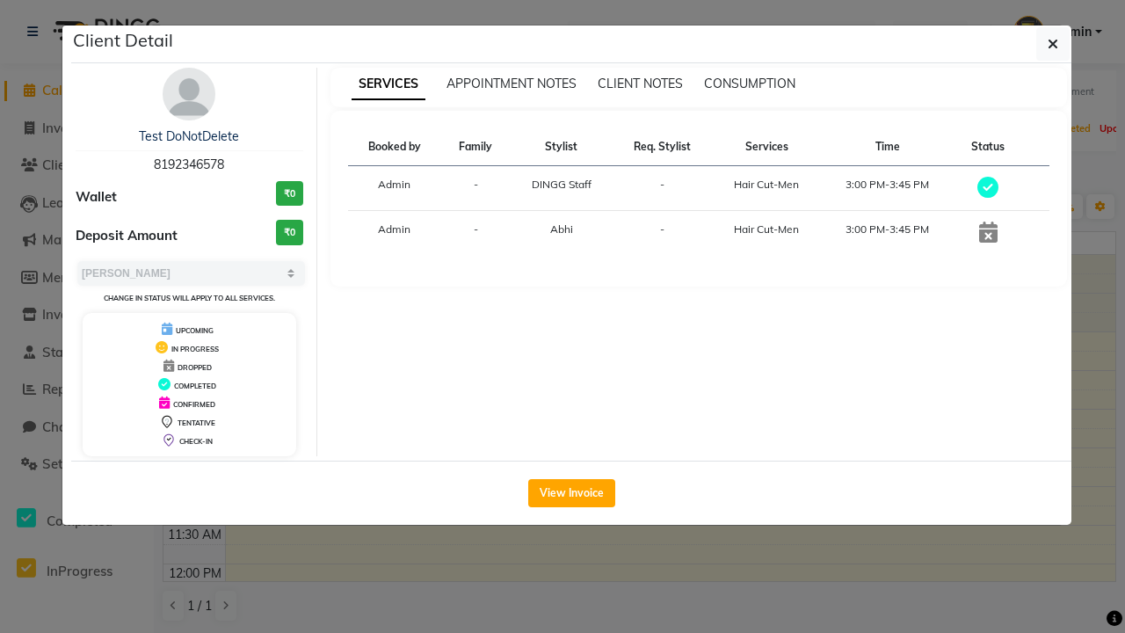
scroll to position [407, 0]
click at [1053, 44] on icon "button" at bounding box center [1052, 44] width 11 height 14
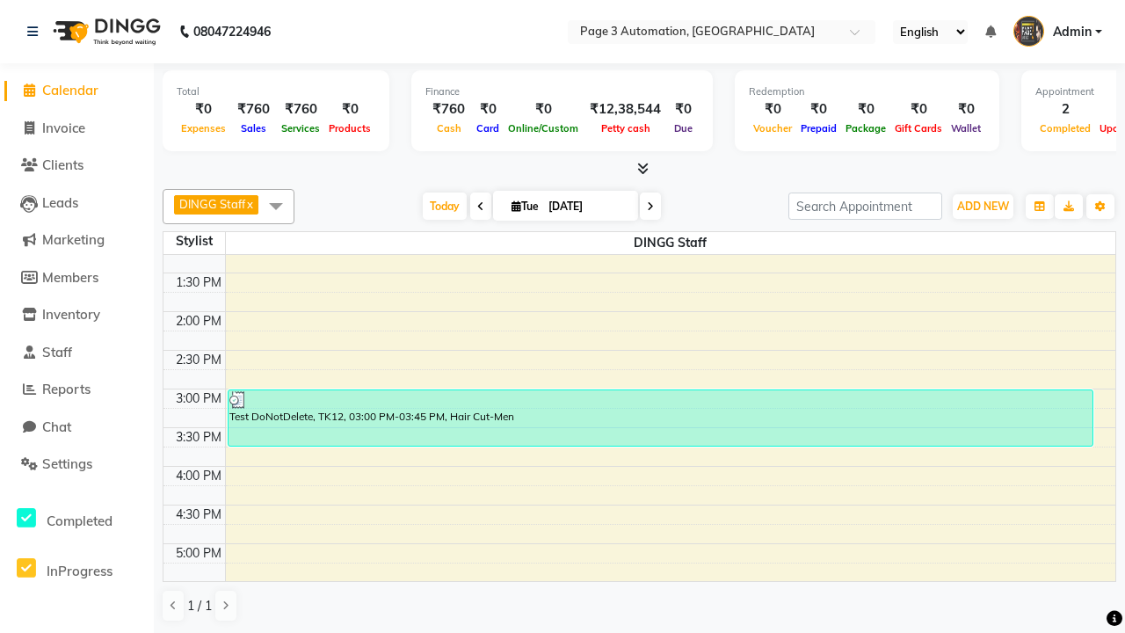
click at [276, 206] on span at bounding box center [275, 205] width 35 height 33
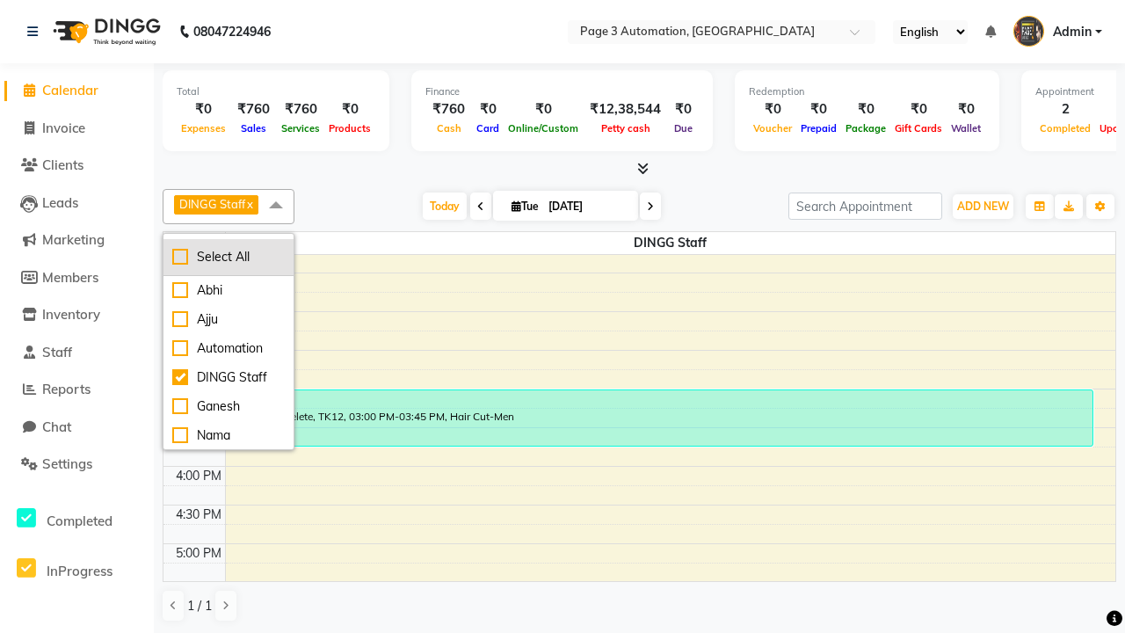
click at [228, 257] on div "Select All" at bounding box center [228, 257] width 112 height 18
checkbox input "true"
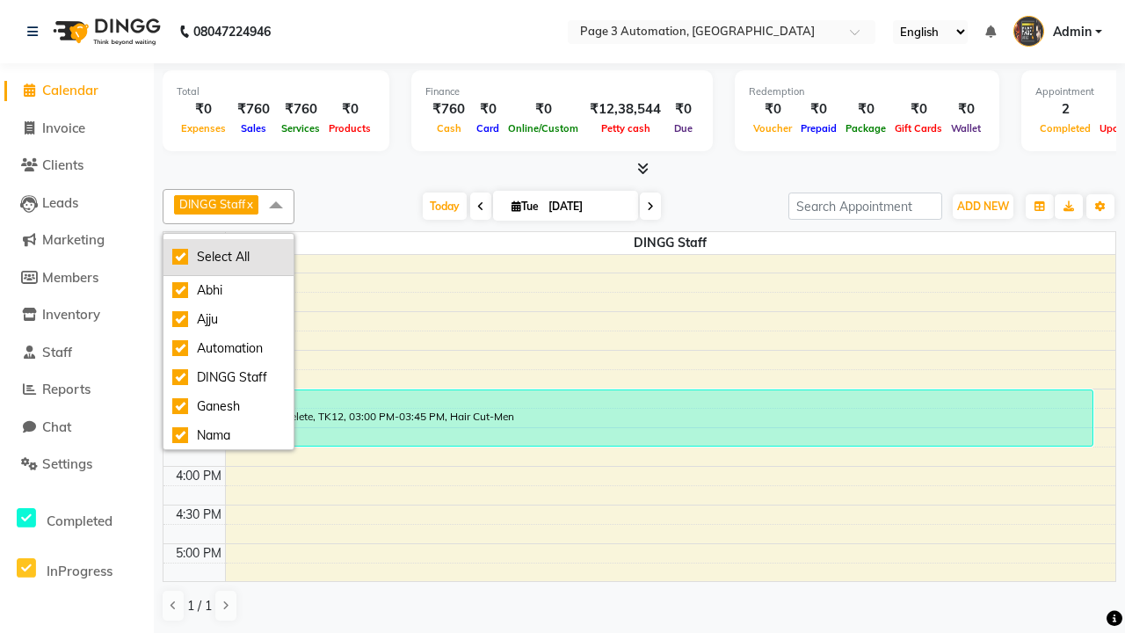
checkbox input "true"
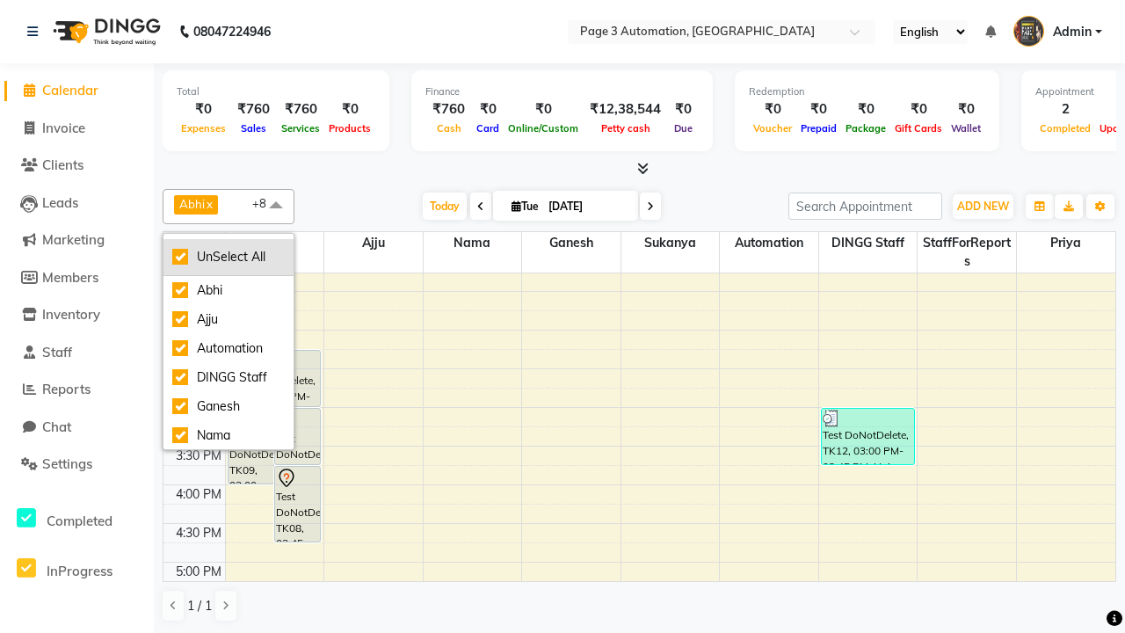
click at [228, 257] on div "UnSelect All" at bounding box center [228, 257] width 112 height 18
checkbox input "false"
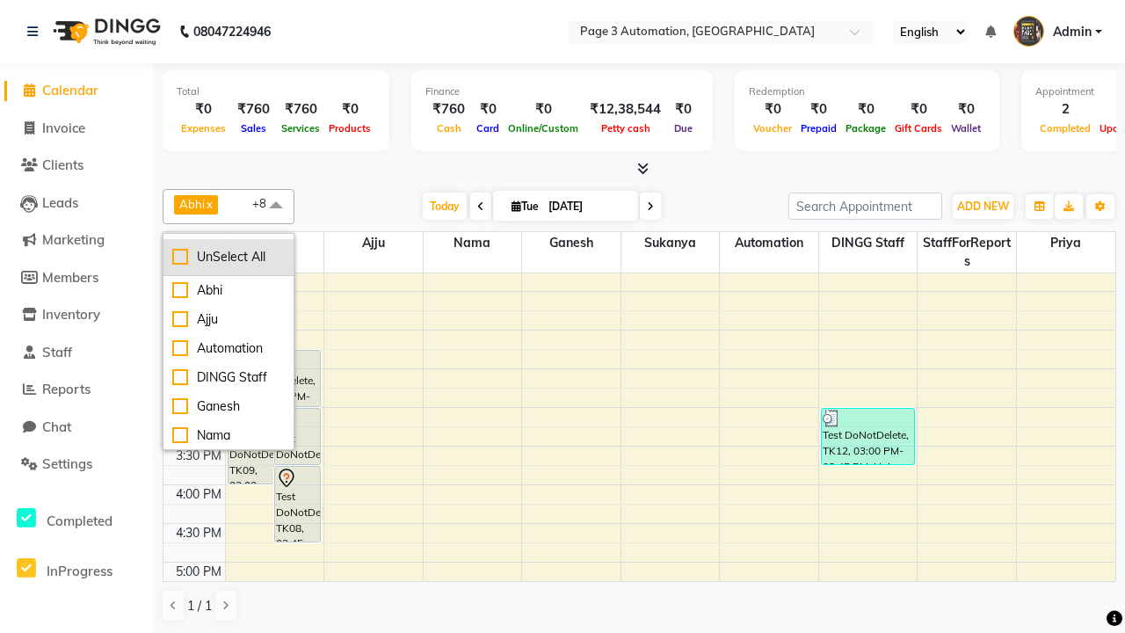
checkbox input "false"
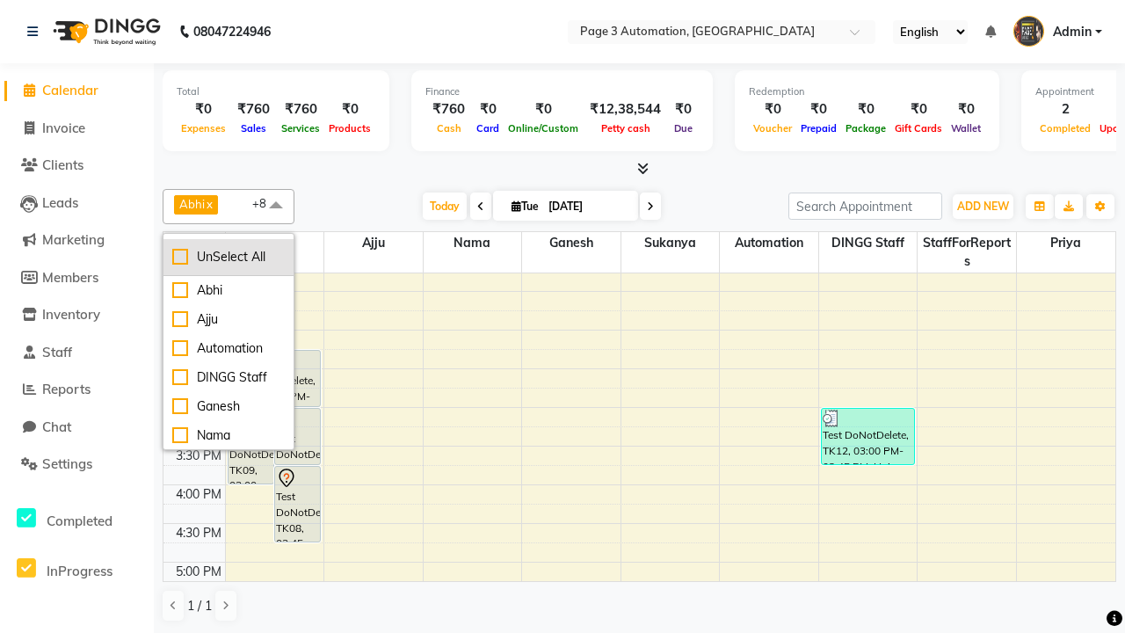
checkbox input "false"
